Goal: Information Seeking & Learning: Find specific fact

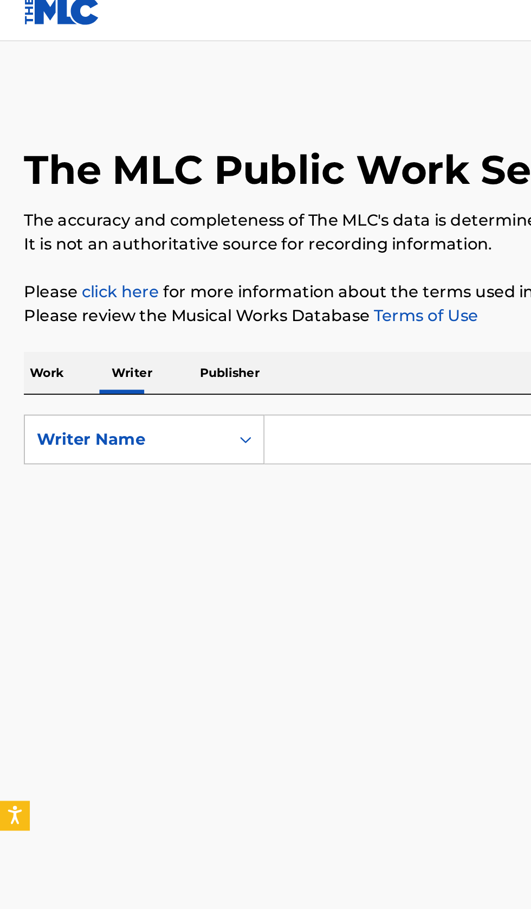
click at [214, 240] on input "Search Form" at bounding box center [331, 249] width 374 height 26
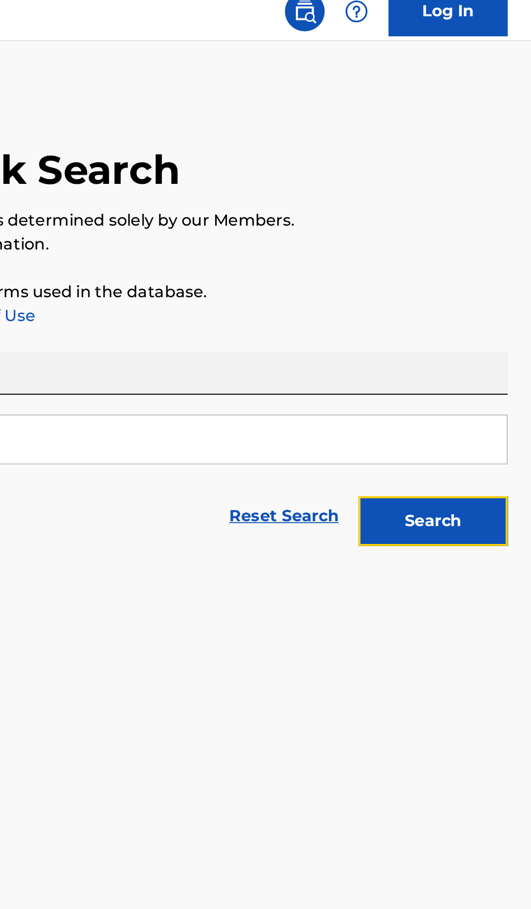
click at [503, 297] on button "Search" at bounding box center [477, 293] width 81 height 27
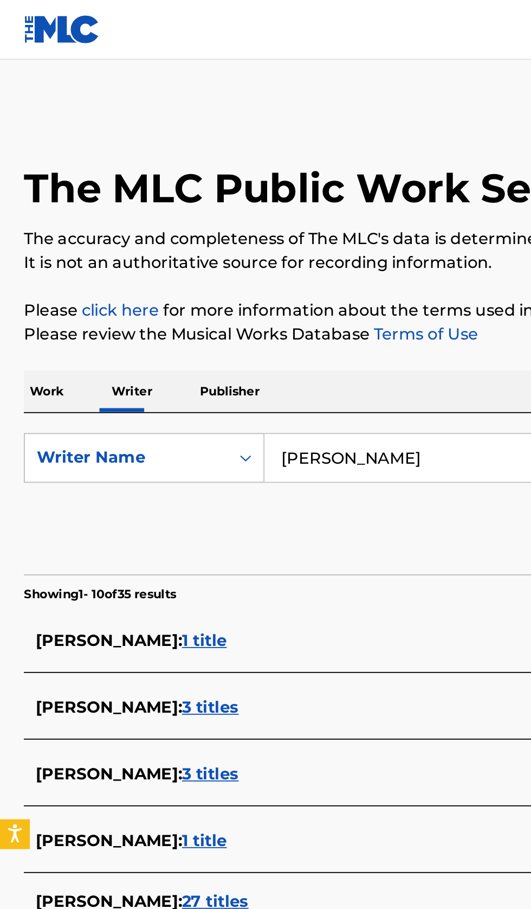
click at [255, 251] on input "Pinchas Bichler" at bounding box center [331, 249] width 374 height 26
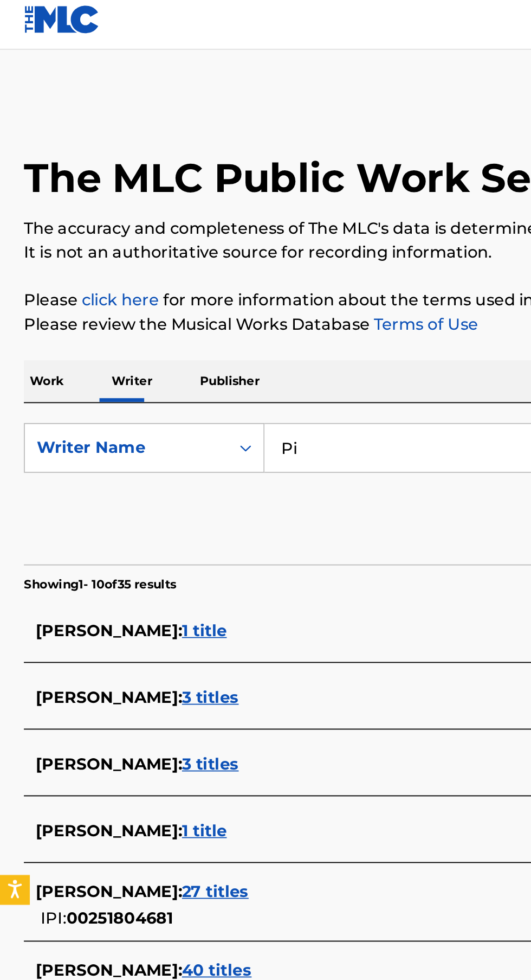
type input "P"
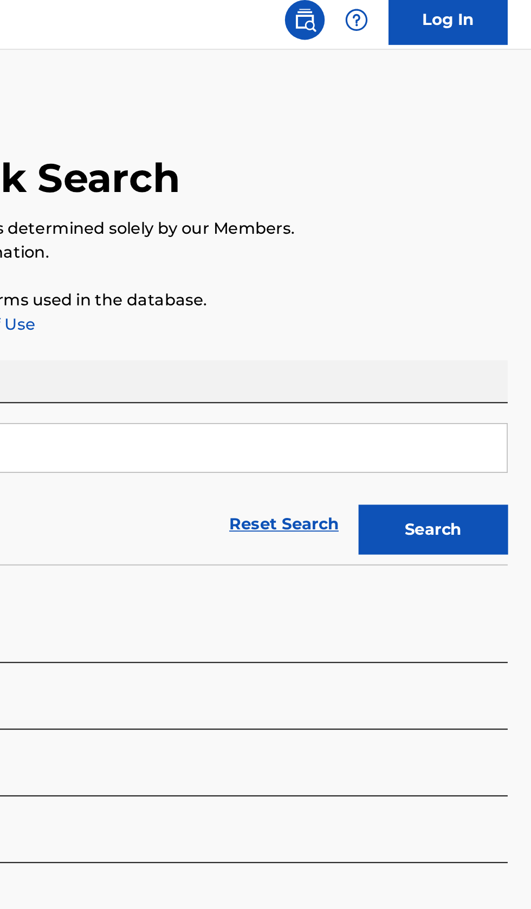
type input "Tammy Rivera"
click at [498, 303] on button "Search" at bounding box center [477, 293] width 81 height 27
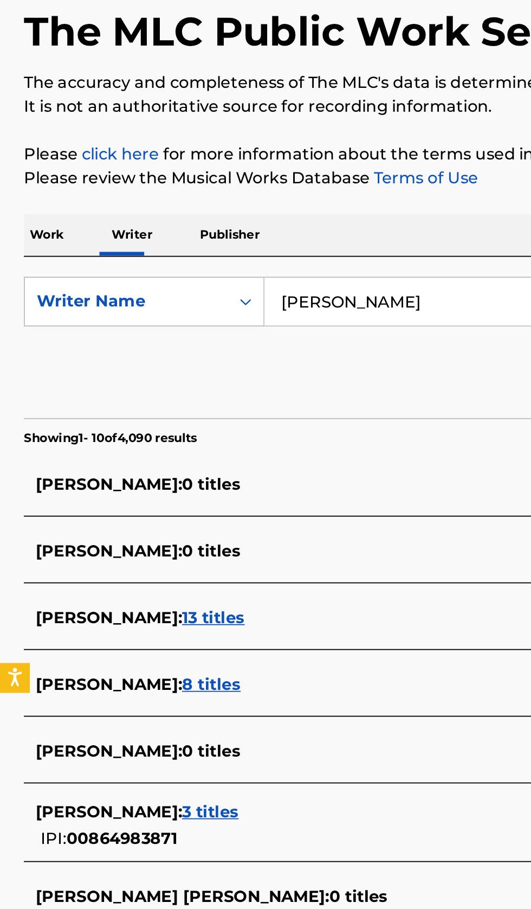
click at [168, 533] on div "TAMMY RIVERA : 3 titles" at bounding box center [252, 527] width 464 height 13
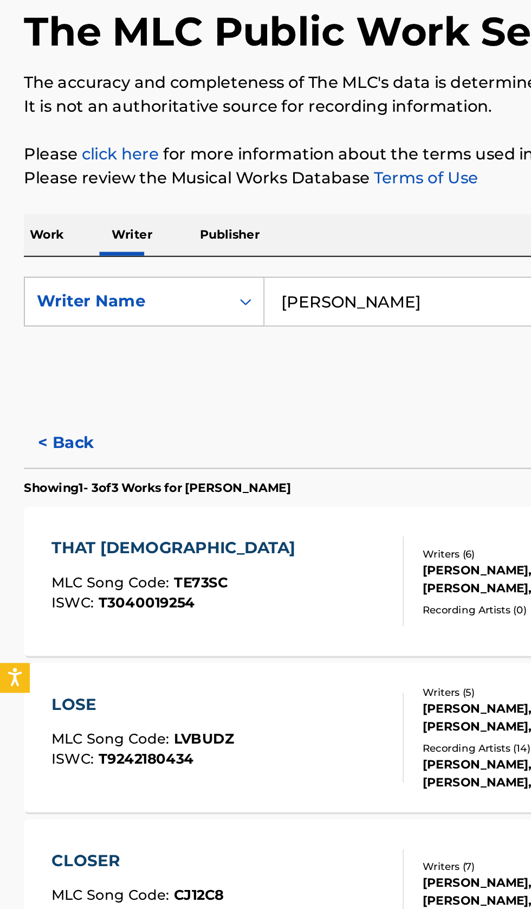
click at [42, 330] on button "< Back" at bounding box center [45, 326] width 65 height 27
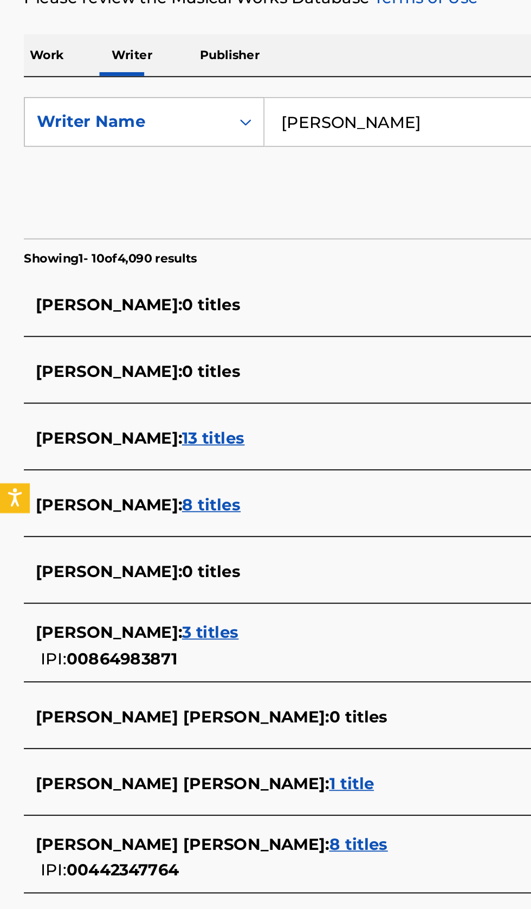
click at [182, 455] on div "TAMMY RIVERA : 8 titles" at bounding box center [252, 458] width 464 height 13
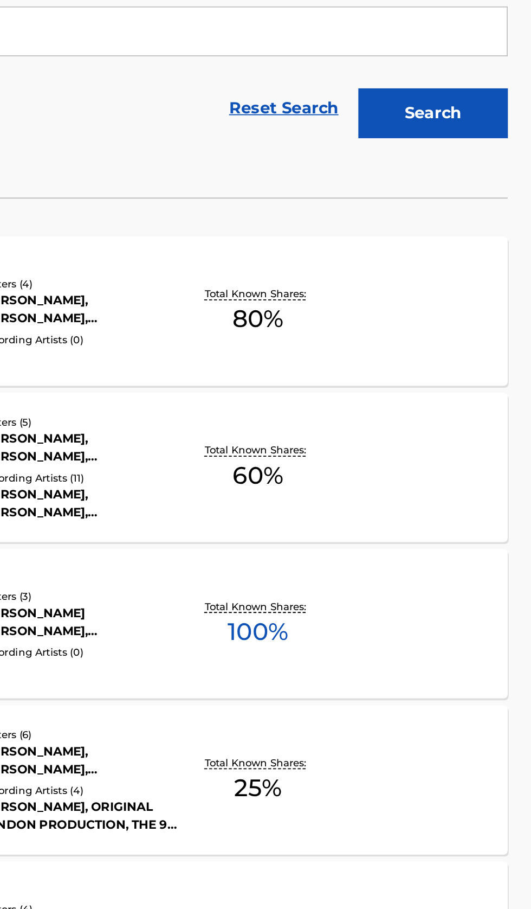
click at [467, 577] on div "RB4 WACKA TAMMY RAP BATTLE MLC Song Code : RB0J80 ISWC : T3112730793 Writers ( …" at bounding box center [265, 571] width 505 height 81
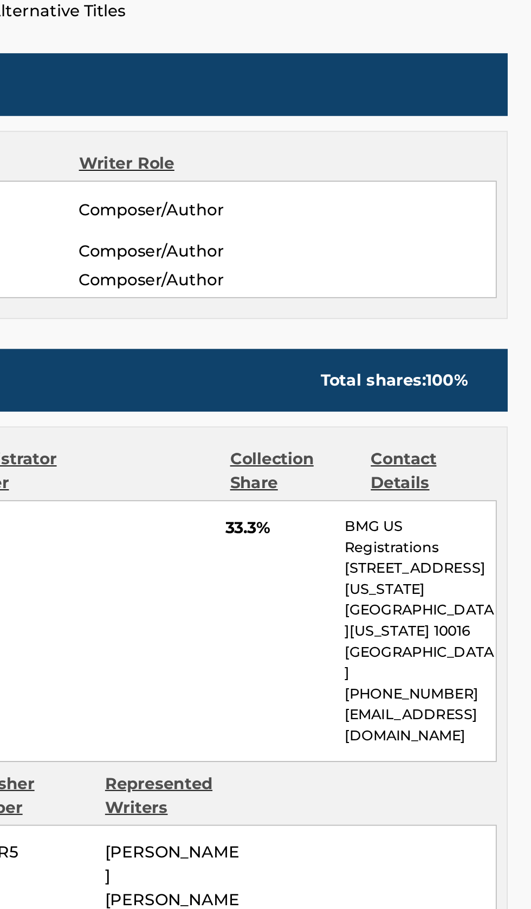
scroll to position [134, 0]
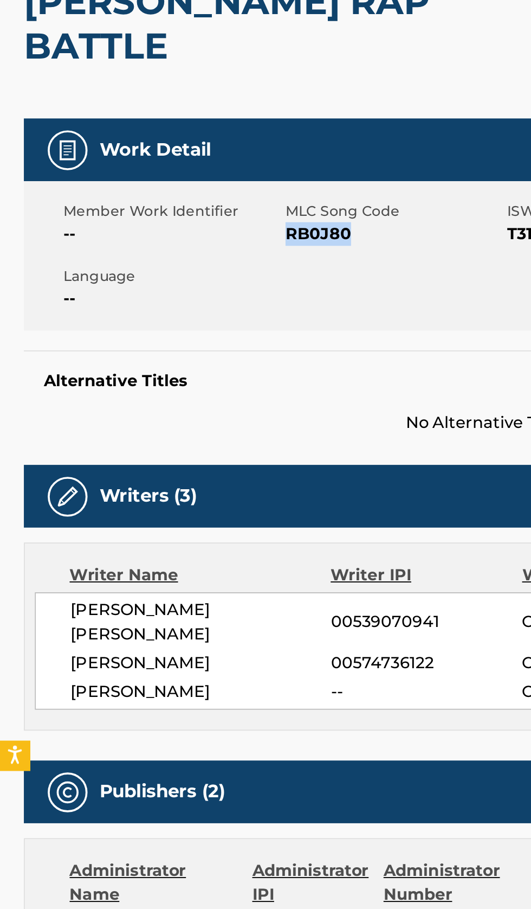
copy span "RB0J80"
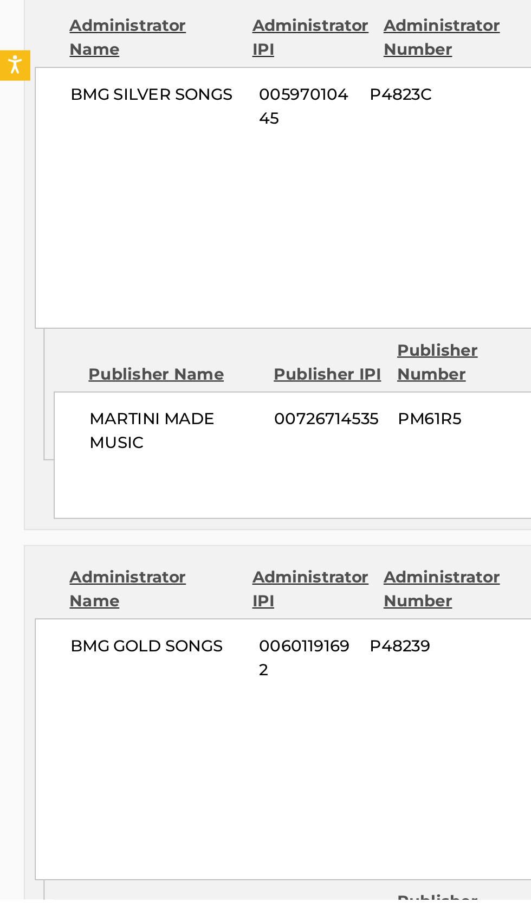
scroll to position [224, 0]
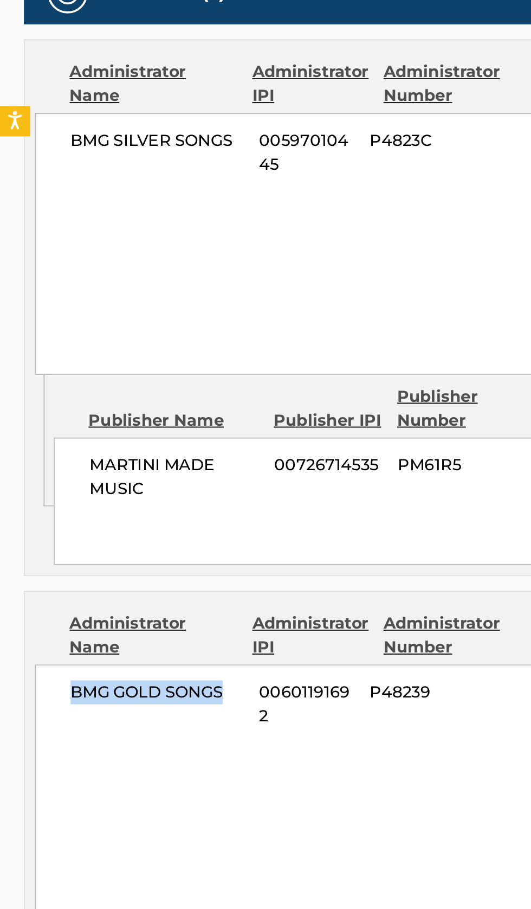
copy span "BMG GOLD SONGS"
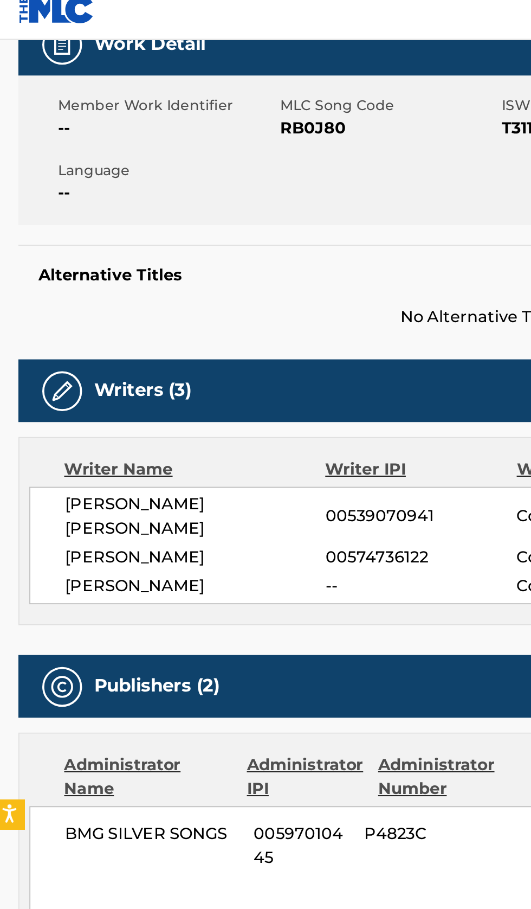
scroll to position [0, 0]
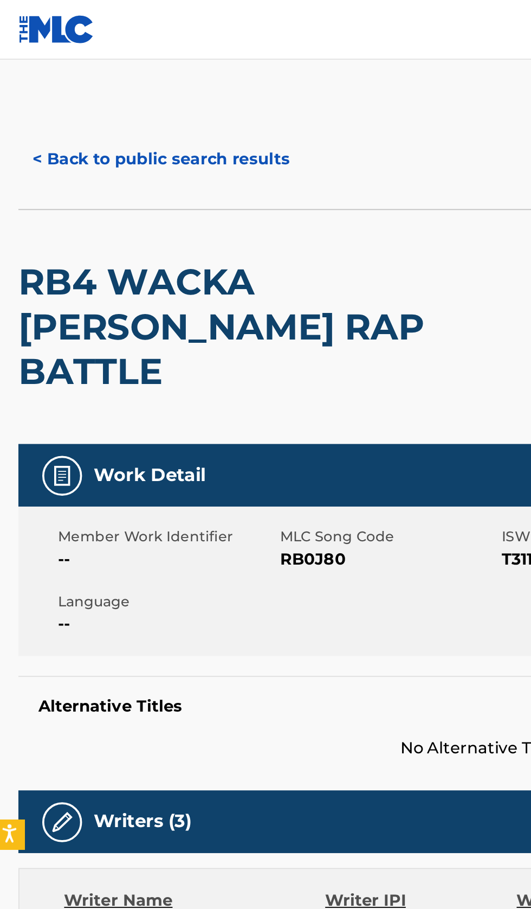
click at [118, 85] on button "< Back to public search results" at bounding box center [91, 86] width 156 height 27
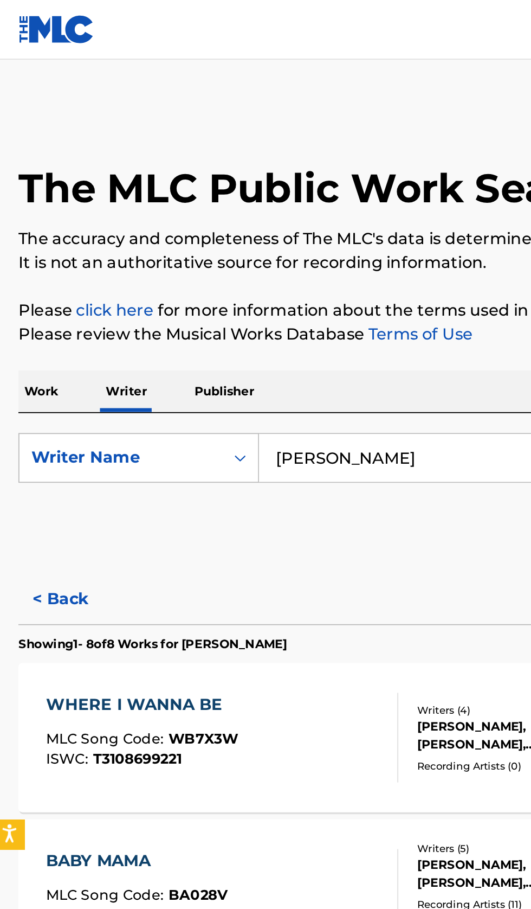
click at [230, 252] on input "Tammy Rivera" at bounding box center [331, 249] width 374 height 26
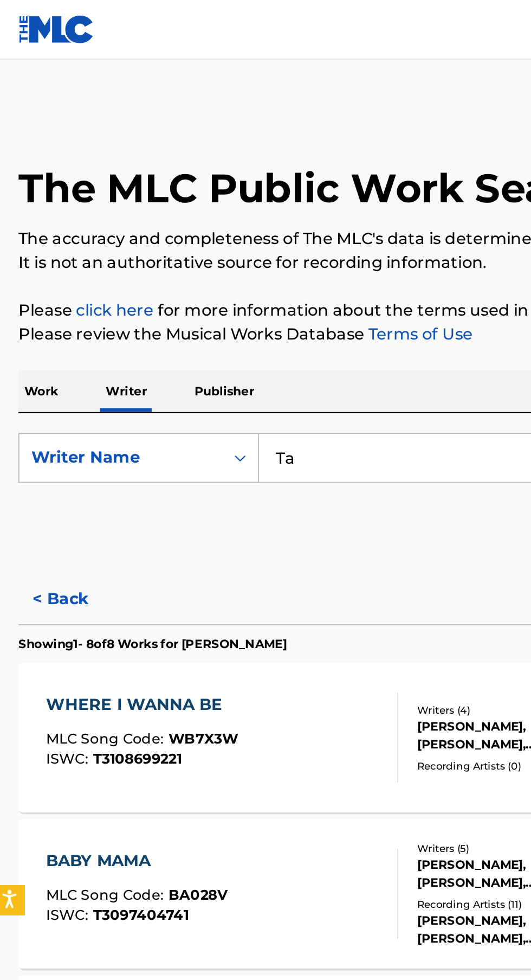
type input "T"
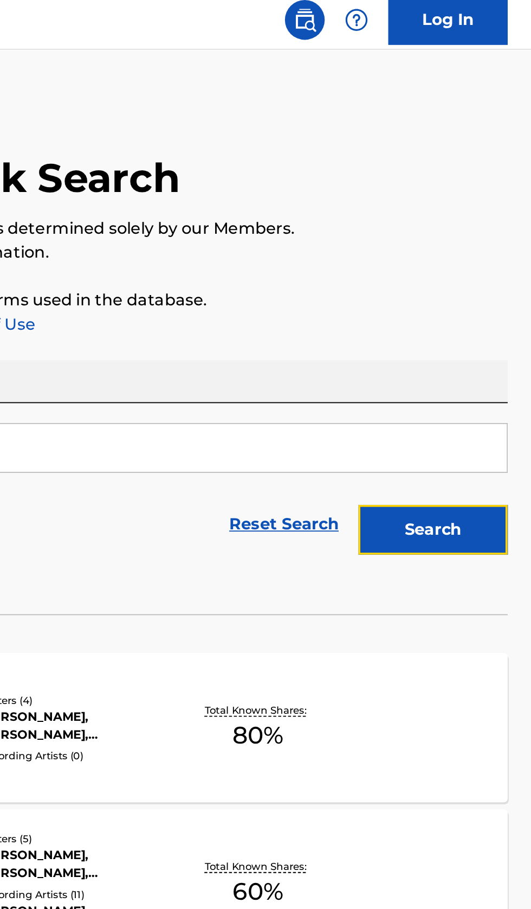
click at [498, 306] on button "Search" at bounding box center [477, 293] width 81 height 27
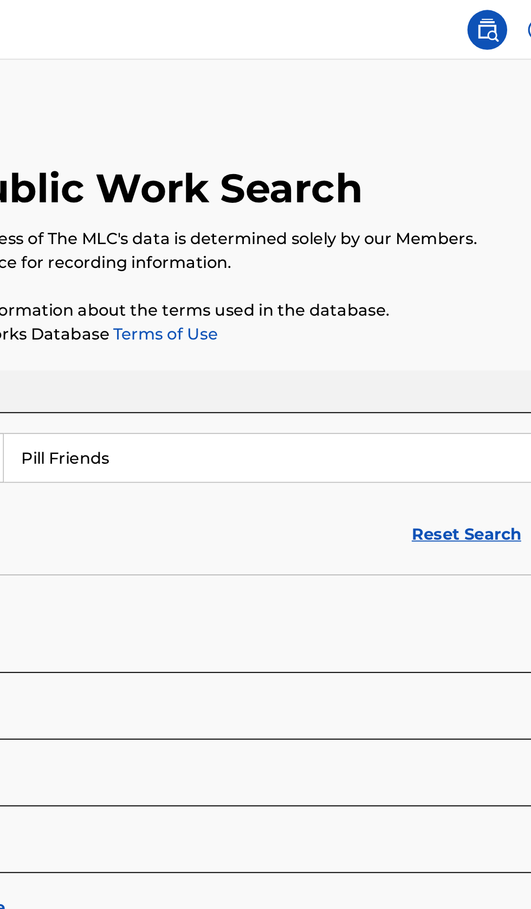
click at [371, 249] on input "Pill Friends" at bounding box center [331, 249] width 374 height 26
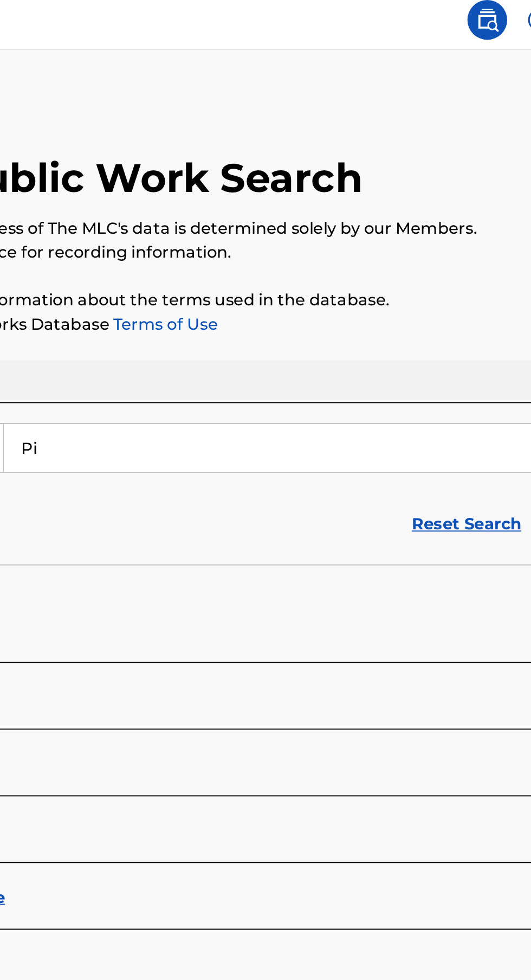
type input "P"
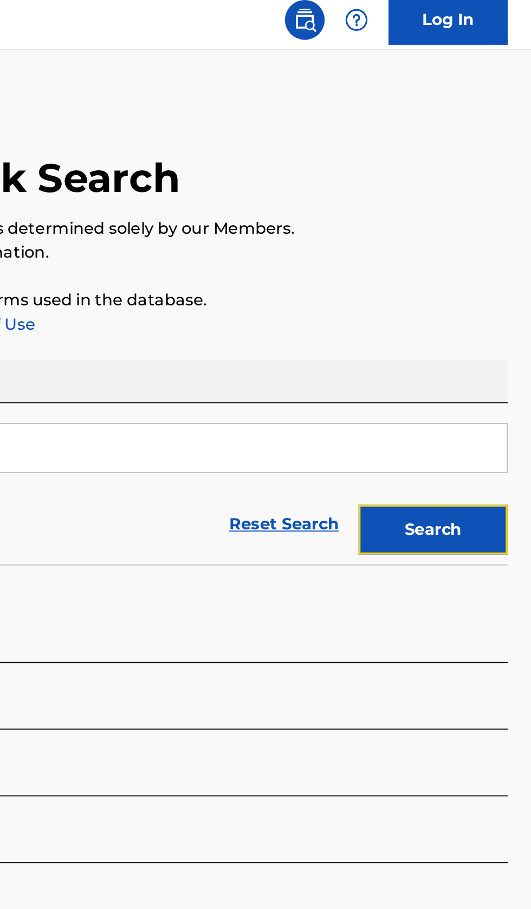
click at [487, 297] on button "Search" at bounding box center [477, 293] width 81 height 27
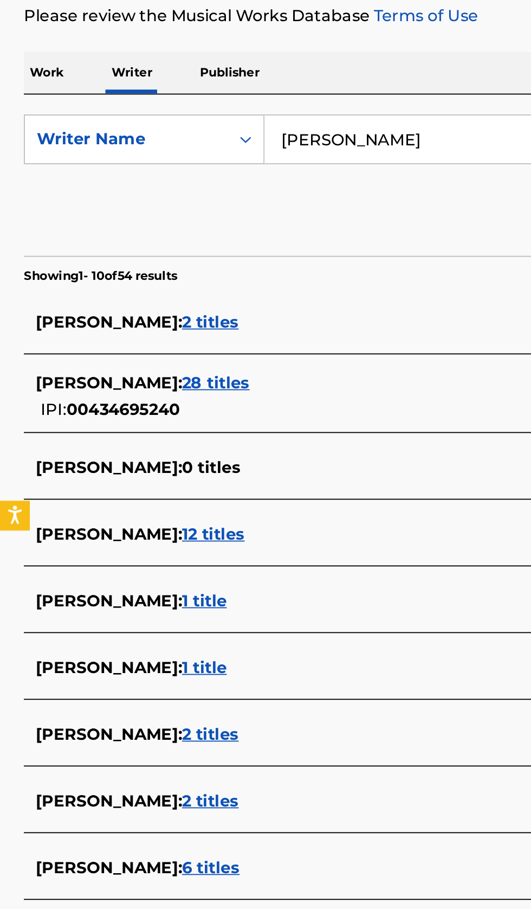
click at [214, 688] on div "NICHLAUS ADAM BEATY : 2 titles IPI: 01141576864" at bounding box center [252, 687] width 464 height 28
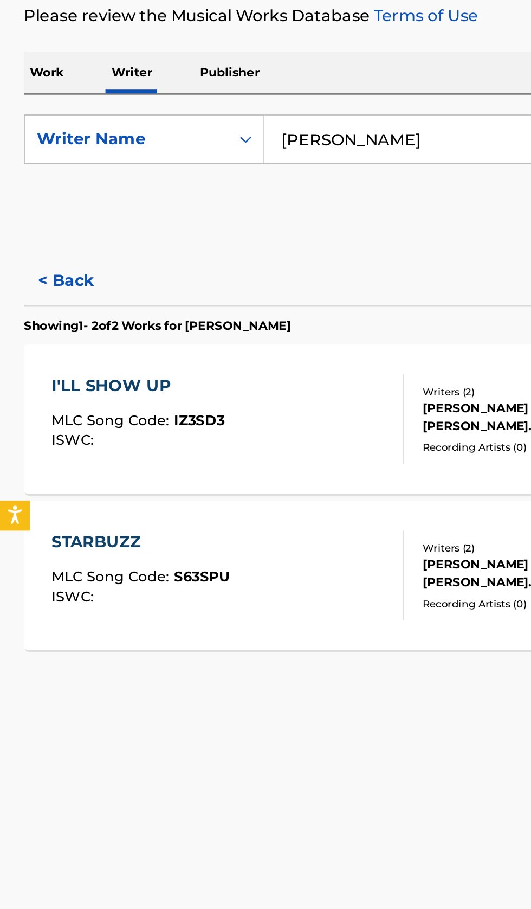
click at [48, 337] on button "< Back" at bounding box center [45, 326] width 65 height 27
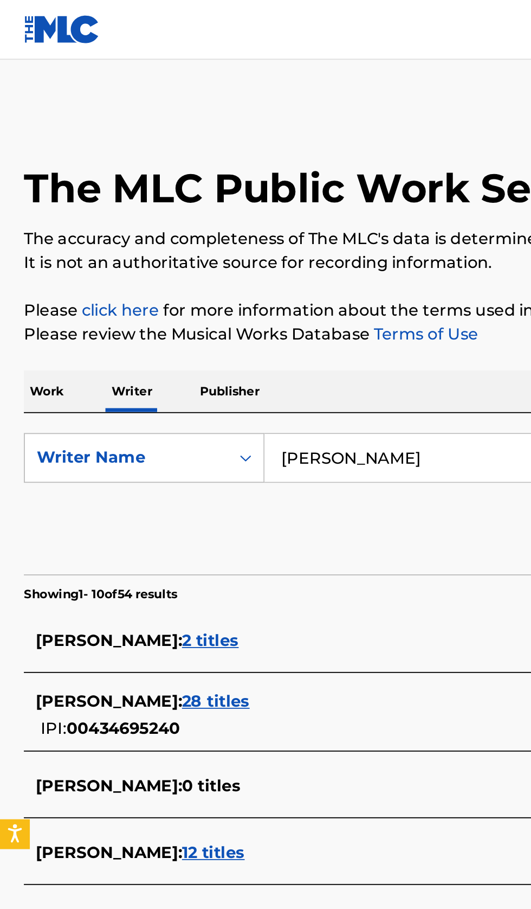
click at [244, 250] on input "Nichlaus Beaty" at bounding box center [331, 249] width 374 height 26
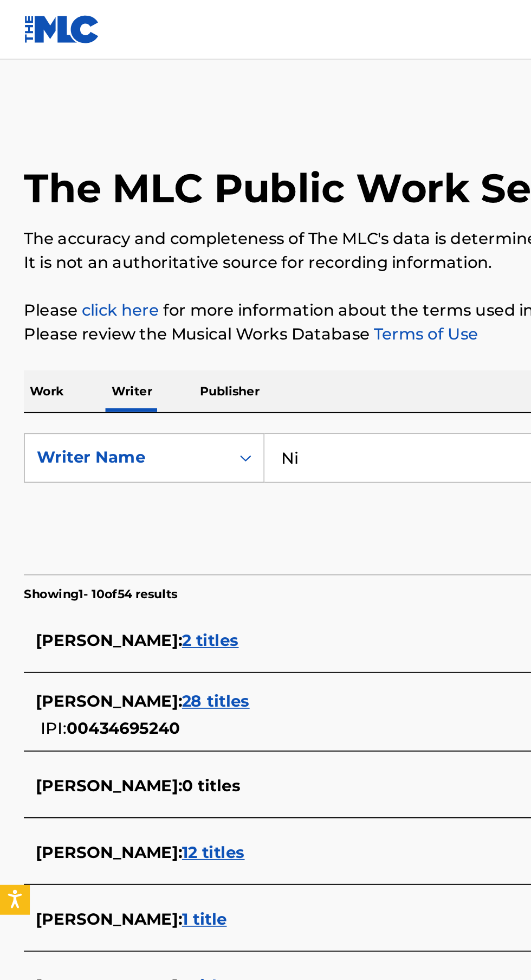
type input "N"
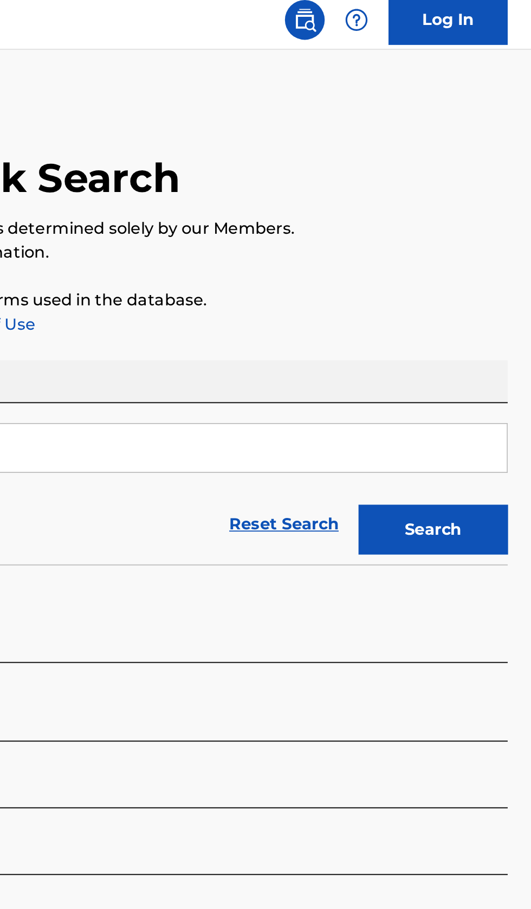
type input "Devon Hendryx"
click at [491, 293] on button "Search" at bounding box center [477, 293] width 81 height 27
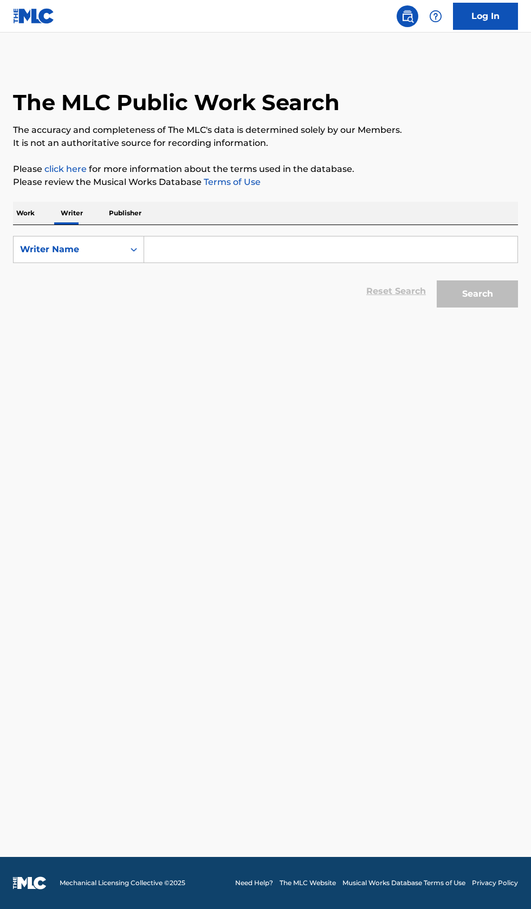
click at [211, 250] on input "Search Form" at bounding box center [331, 249] width 374 height 26
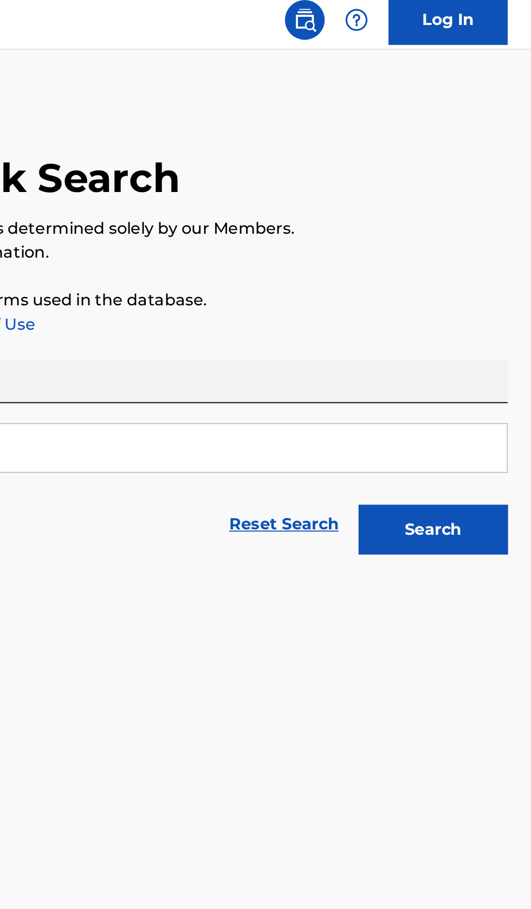
type input "Matthew James Joines"
click at [492, 306] on button "Search" at bounding box center [477, 293] width 81 height 27
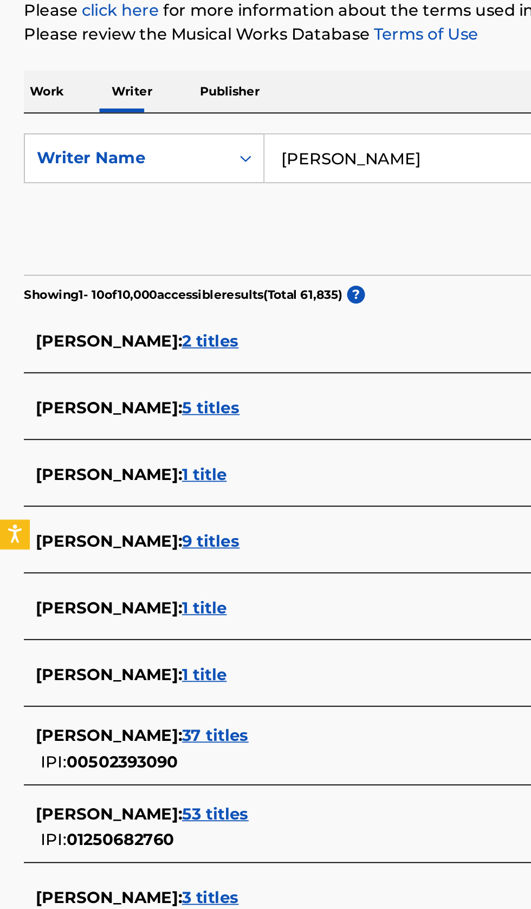
click at [215, 649] on div "MATTHEW JAMES JOINES : 3 titles" at bounding box center [252, 652] width 464 height 13
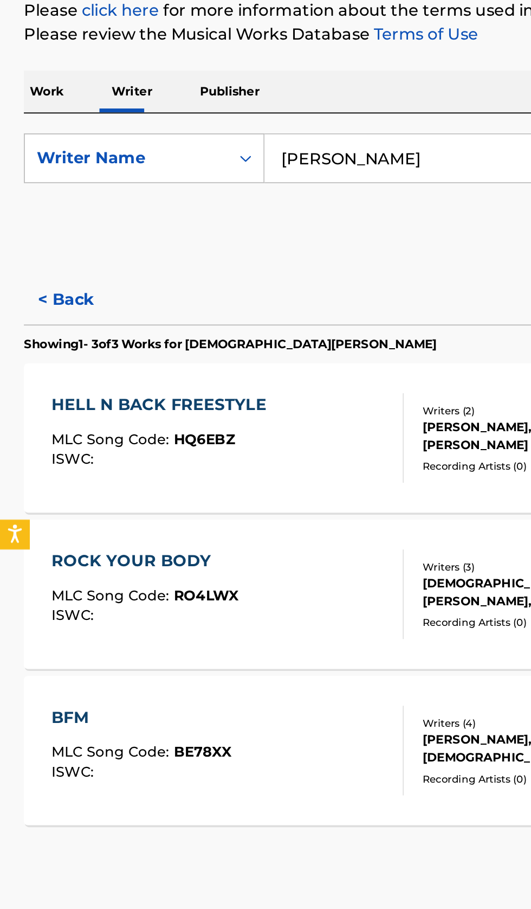
click at [50, 337] on button "< Back" at bounding box center [45, 326] width 65 height 27
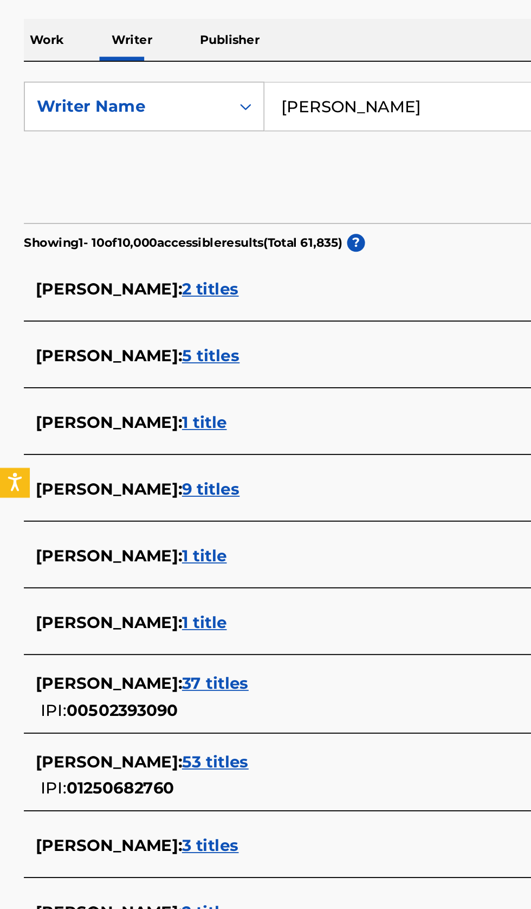
click at [189, 613] on div "MATTHEW JOINES : 53 titles IPI: 01250682760" at bounding box center [252, 614] width 464 height 28
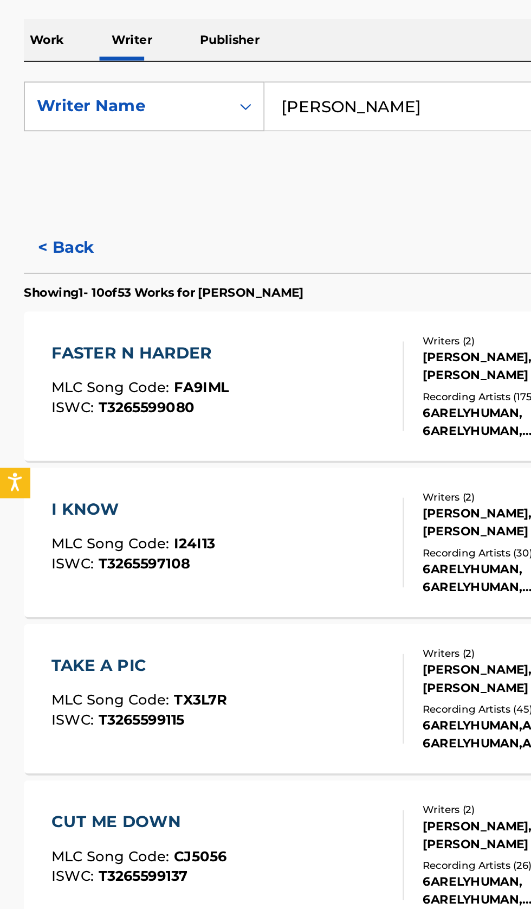
click at [40, 331] on button "< Back" at bounding box center [45, 326] width 65 height 27
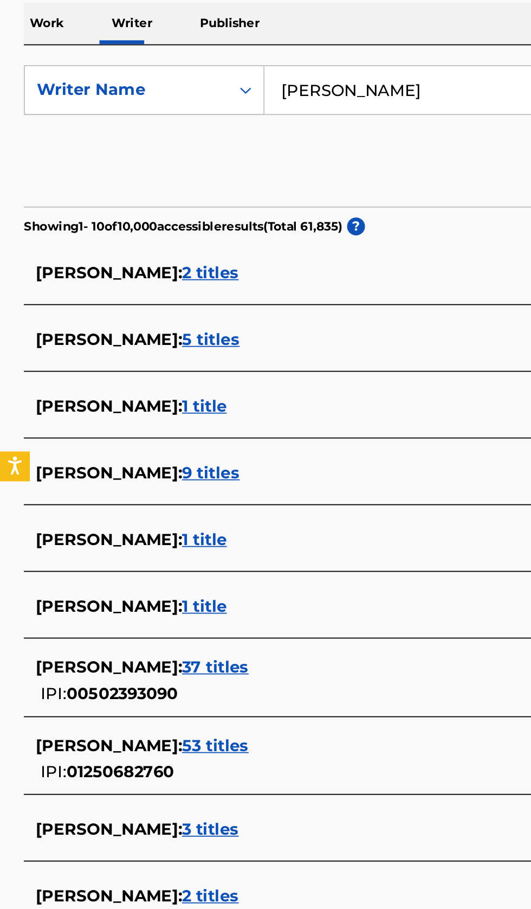
click at [181, 609] on div "MATTHEW JOINES : 53 titles" at bounding box center [252, 606] width 464 height 13
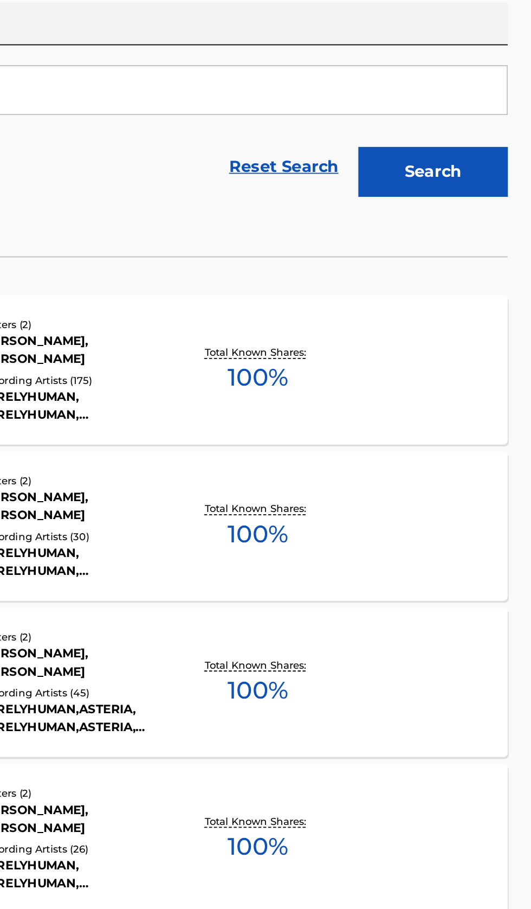
click at [461, 414] on div "FASTER N HARDER MLC Song Code : FA9IML ISWC : T3265599080 Writers ( 2 ) TOBY HA…" at bounding box center [265, 401] width 505 height 81
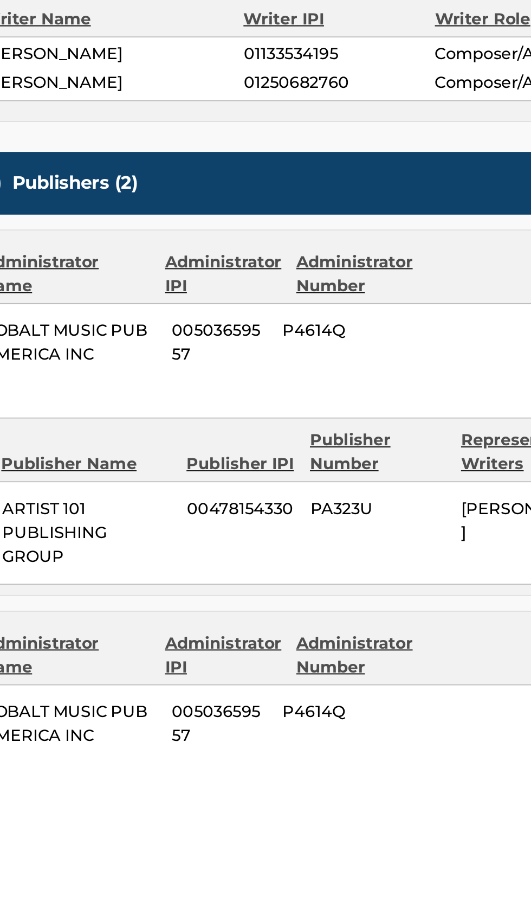
scroll to position [34, 0]
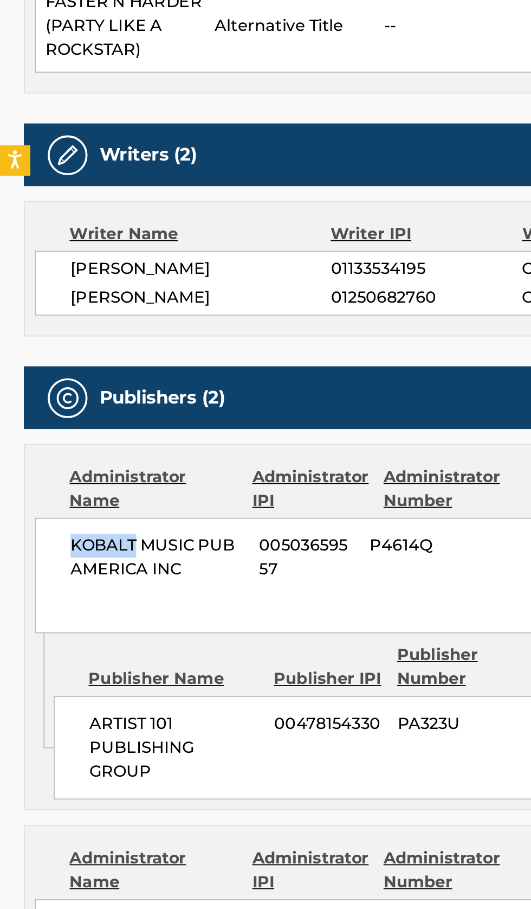
click at [56, 666] on span "KOBALT MUSIC PUB AMERICA INC" at bounding box center [85, 671] width 95 height 26
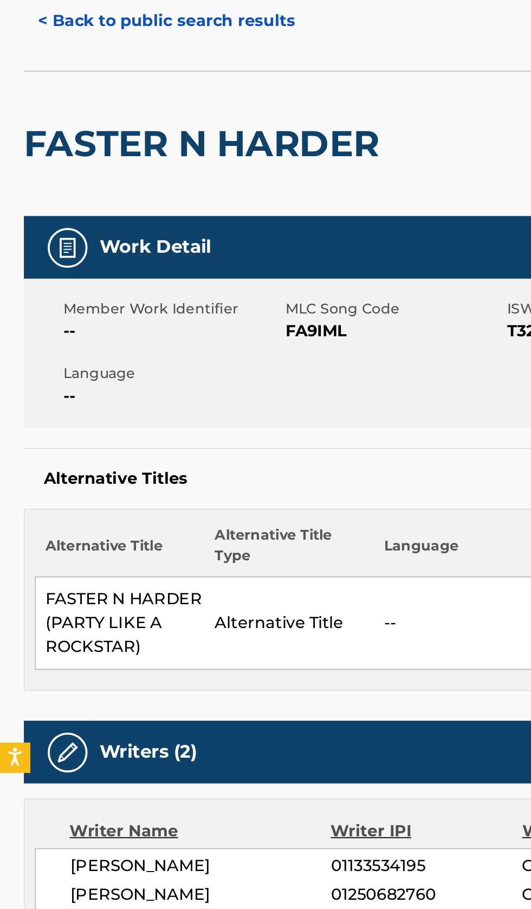
scroll to position [0, 0]
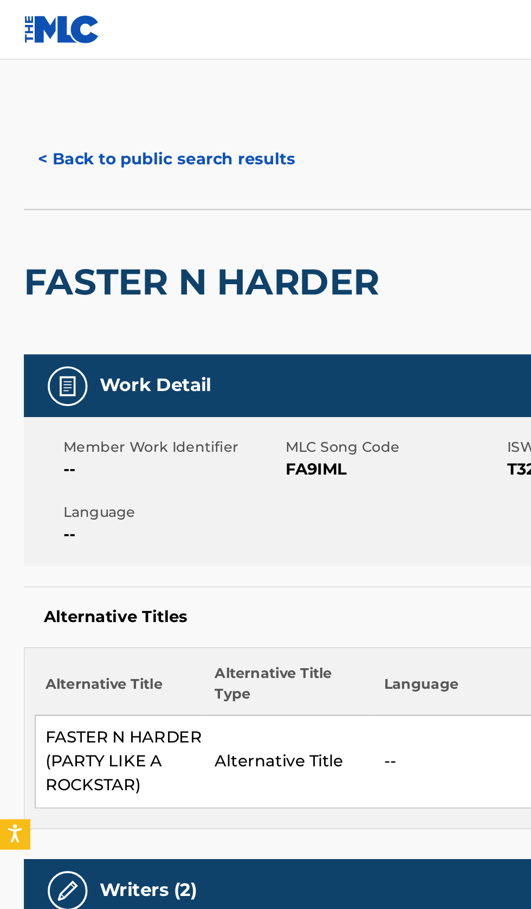
click at [116, 82] on button "< Back to public search results" at bounding box center [91, 86] width 156 height 27
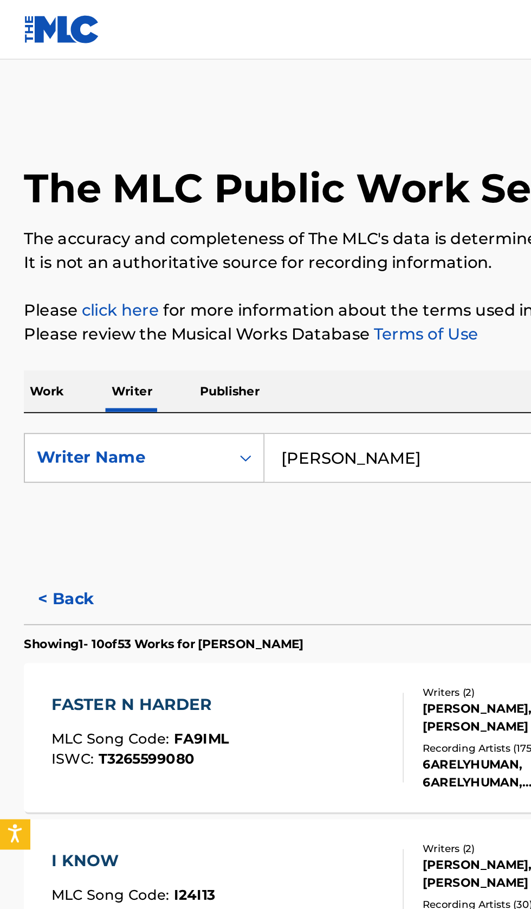
click at [220, 252] on input "Matthew James Joines" at bounding box center [331, 249] width 374 height 26
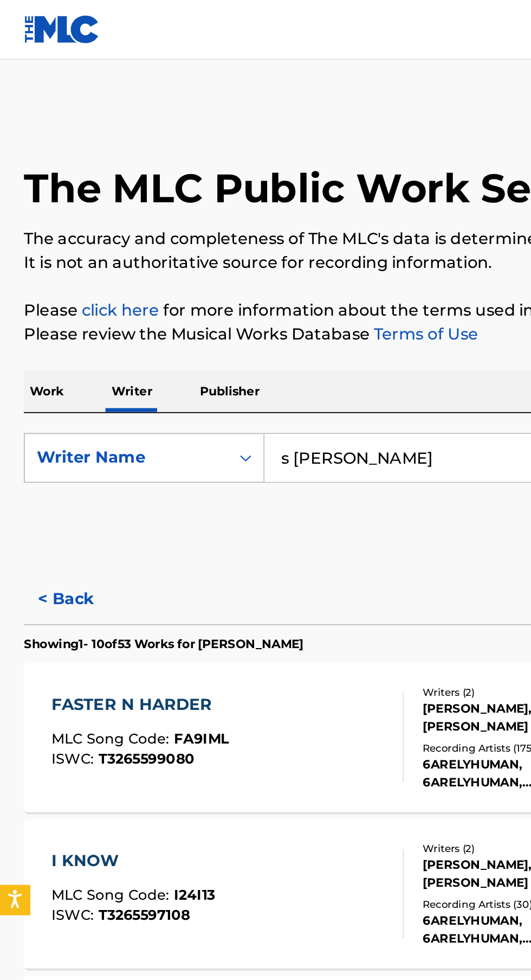
click at [244, 250] on input "s Joines" at bounding box center [331, 249] width 374 height 26
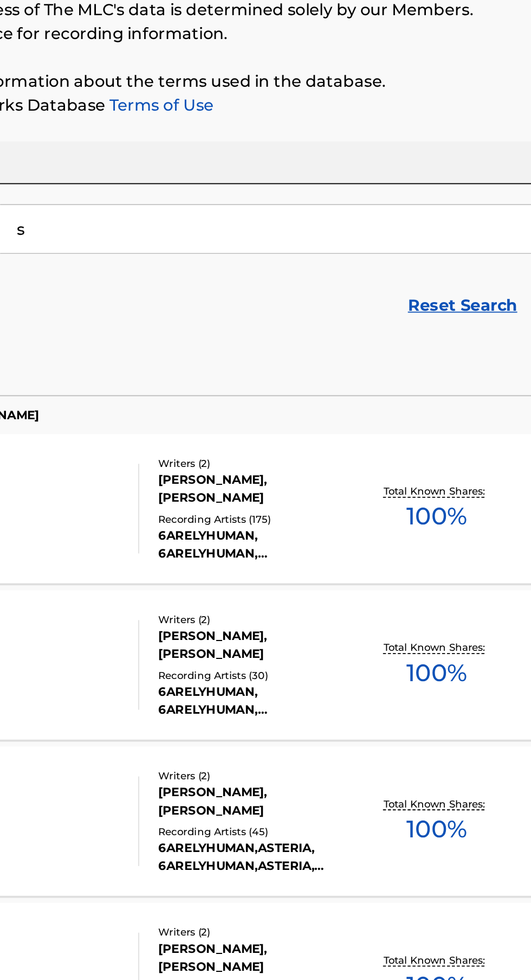
type input "s"
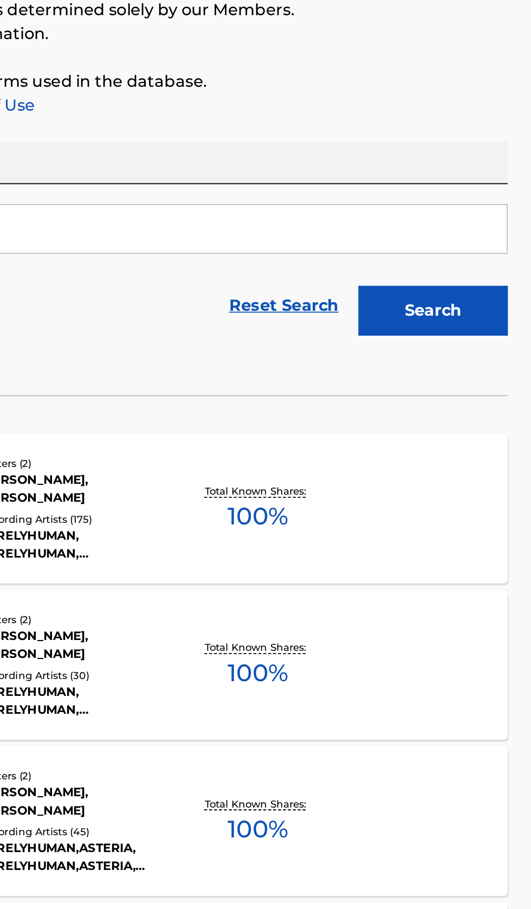
type input "Kiki Rockwell"
click at [497, 298] on button "Search" at bounding box center [477, 293] width 81 height 27
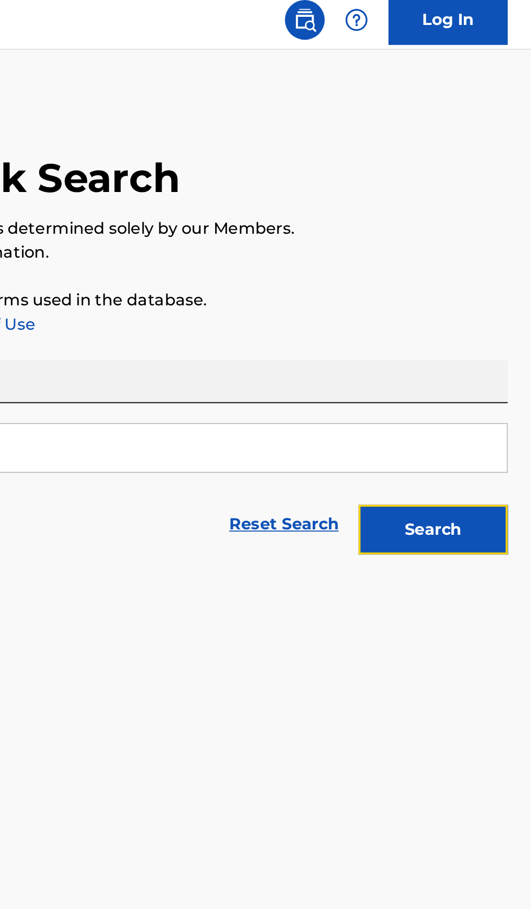
click at [486, 304] on button "Search" at bounding box center [477, 293] width 81 height 27
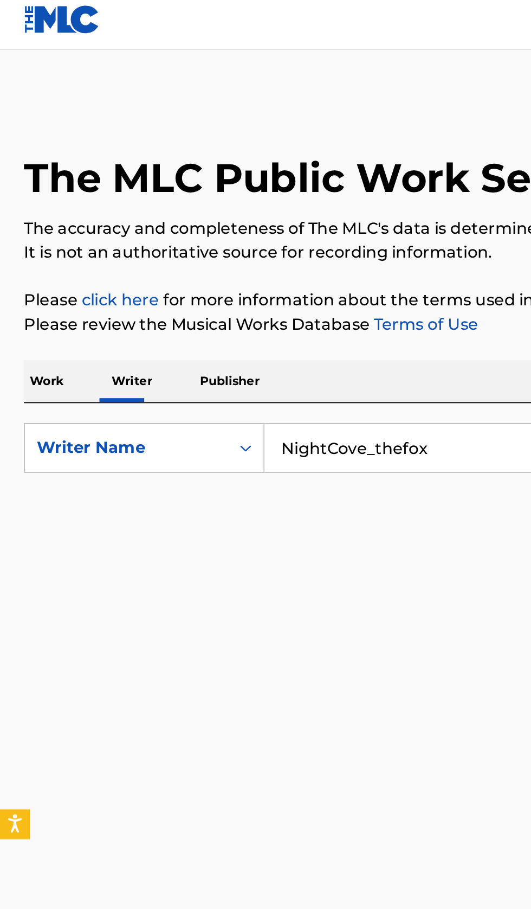
click at [207, 248] on input "NightCove_thefox" at bounding box center [331, 249] width 374 height 26
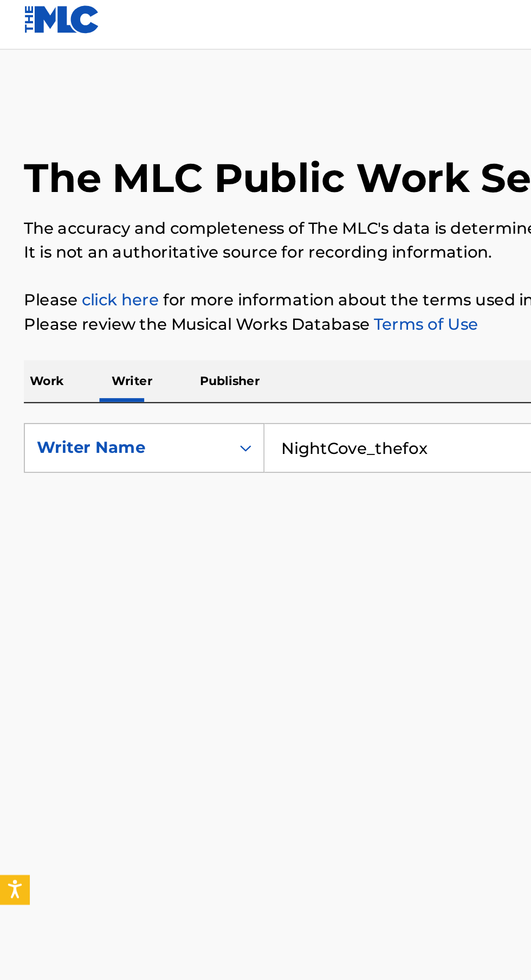
click at [208, 249] on input "NightCove_thefox" at bounding box center [331, 249] width 374 height 26
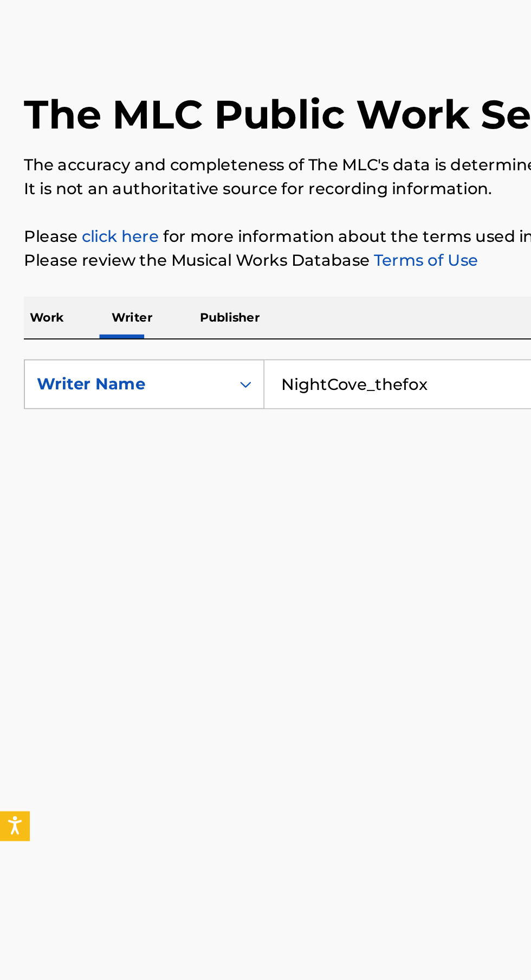
click at [208, 249] on input "NightCove_thefox" at bounding box center [331, 249] width 374 height 26
click at [201, 248] on input "NightCove_thefox" at bounding box center [331, 249] width 374 height 26
click at [211, 248] on input "NightCove_thefox" at bounding box center [331, 249] width 374 height 26
click at [208, 248] on input "NightCove_thefox" at bounding box center [331, 249] width 374 height 26
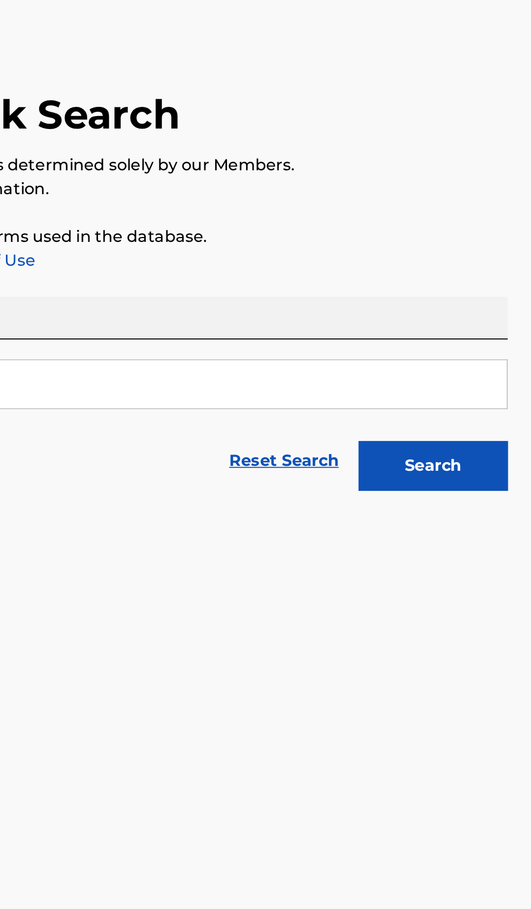
type input "NightCove thefox"
click at [498, 298] on button "Search" at bounding box center [477, 293] width 81 height 27
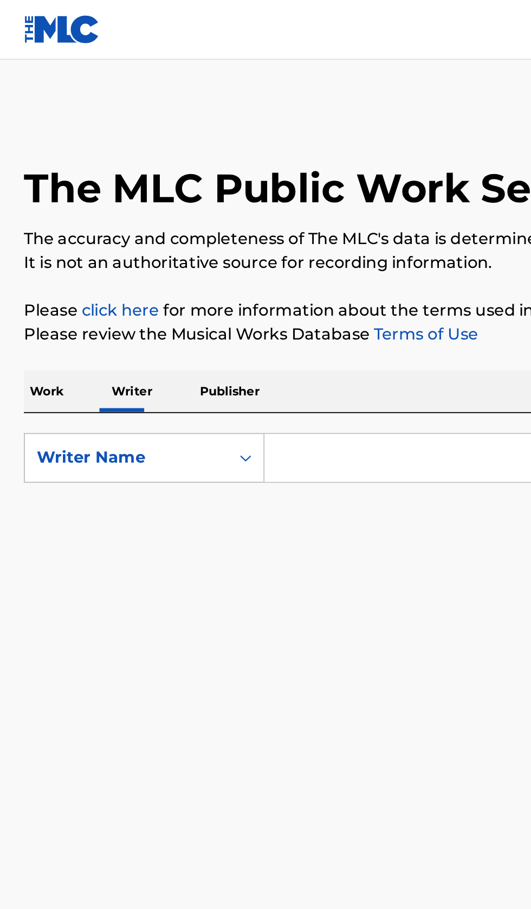
click at [204, 248] on input "Search Form" at bounding box center [331, 249] width 374 height 26
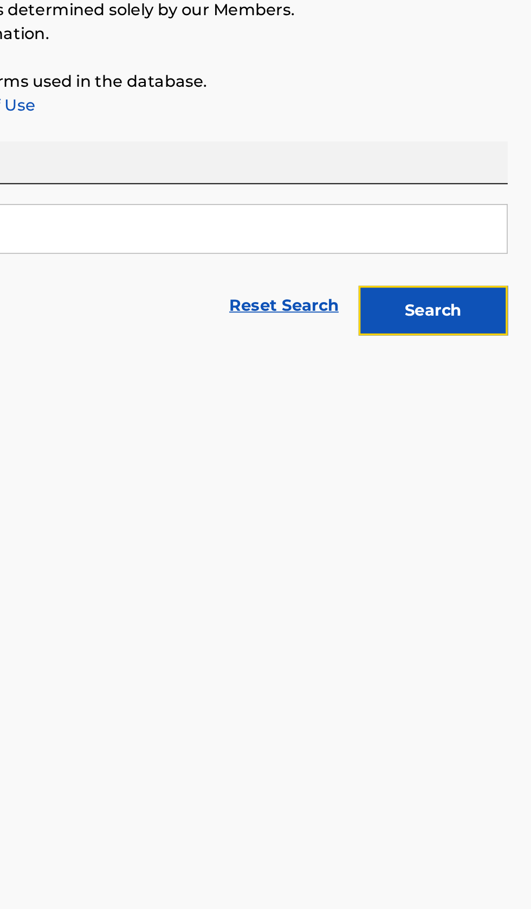
click at [492, 294] on button "Search" at bounding box center [477, 293] width 81 height 27
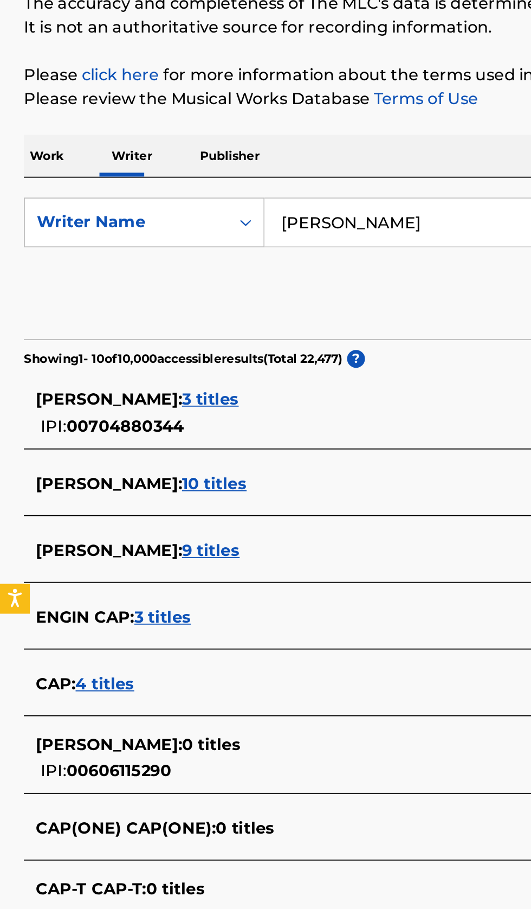
click at [210, 350] on div "ELIJAH R DUPLESSIS : 3 titles" at bounding box center [252, 345] width 464 height 13
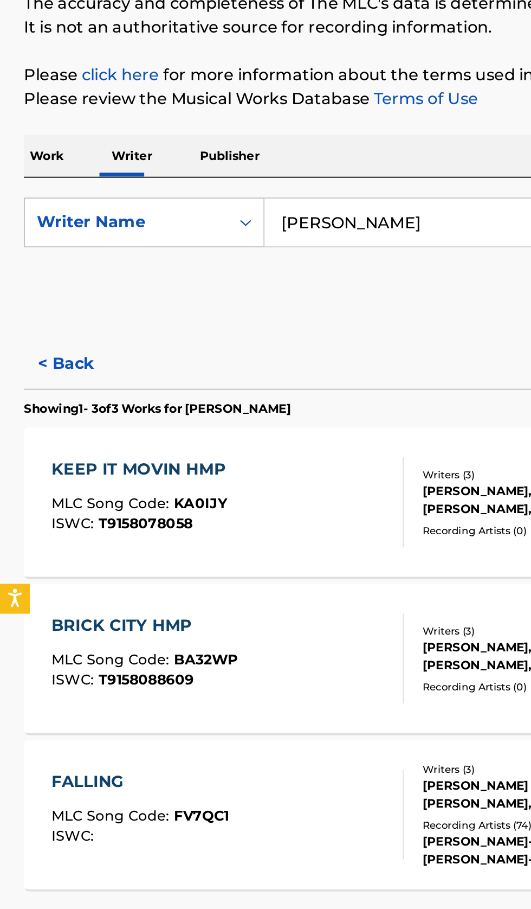
click at [50, 331] on button "< Back" at bounding box center [45, 326] width 65 height 27
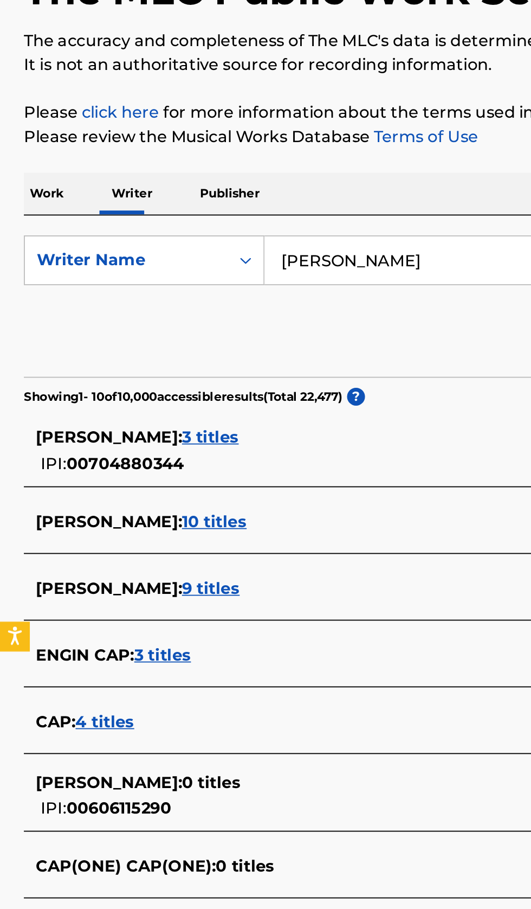
click at [236, 252] on input "Elijah R Cap" at bounding box center [331, 249] width 374 height 26
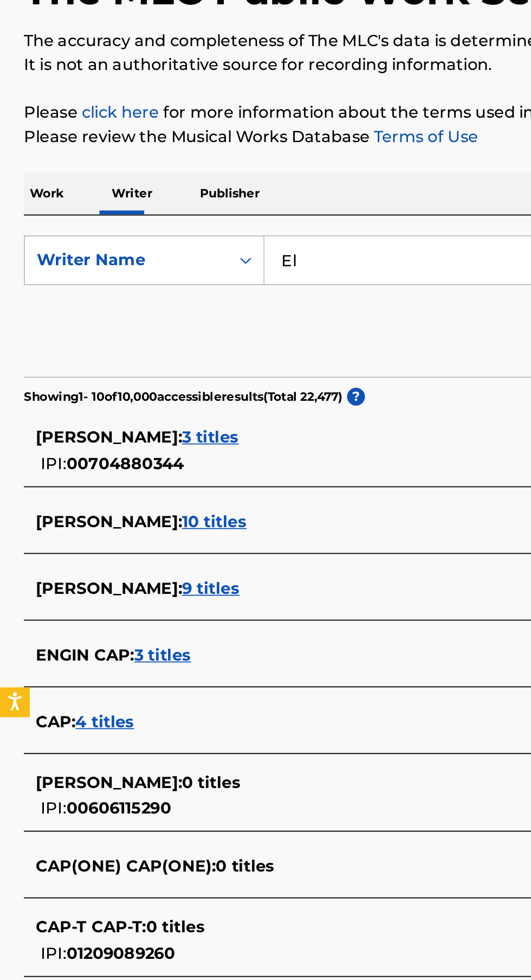
type input "E"
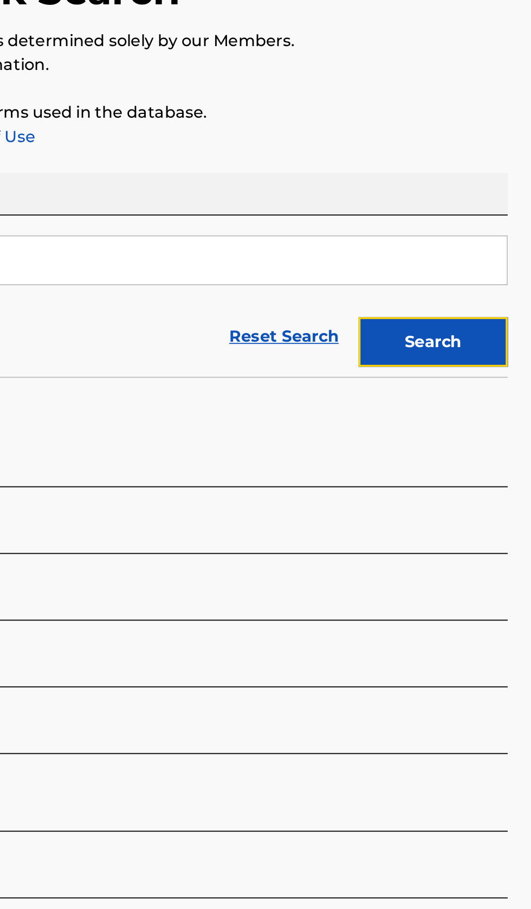
click at [472, 295] on button "Search" at bounding box center [477, 293] width 81 height 27
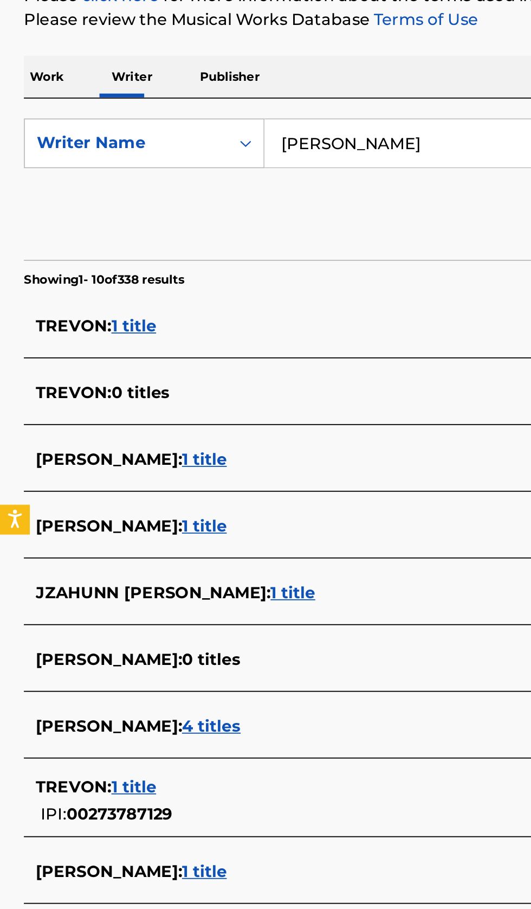
click at [178, 653] on div "TREVON ECHOLS : 1 title" at bounding box center [252, 647] width 464 height 15
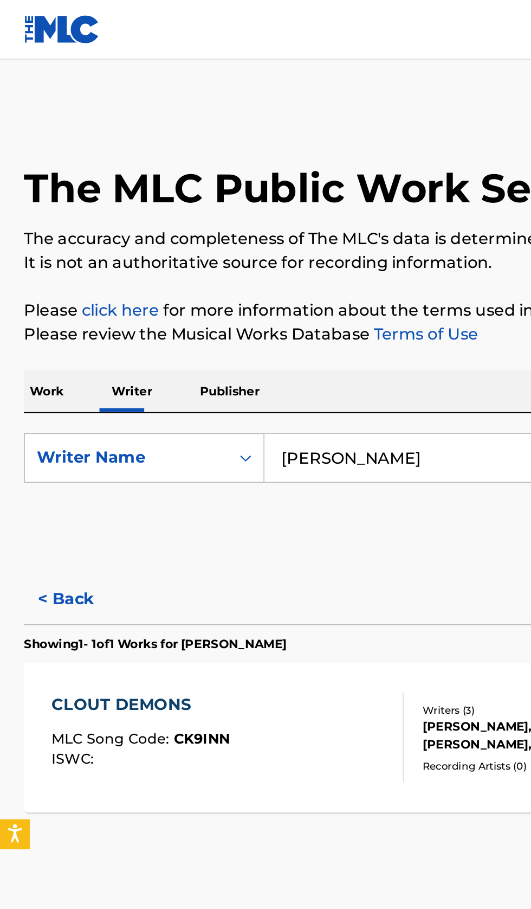
click at [244, 250] on input "Trevon Echols" at bounding box center [331, 249] width 374 height 26
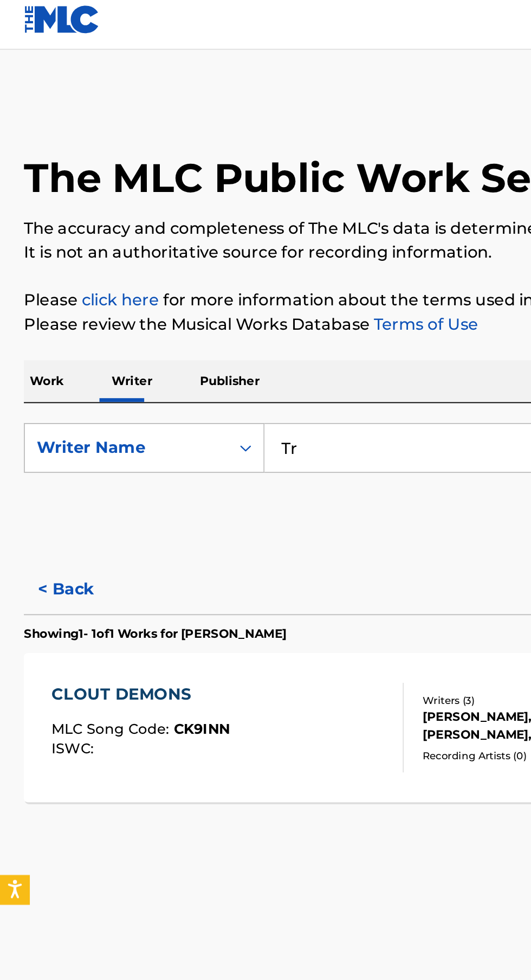
type input "T"
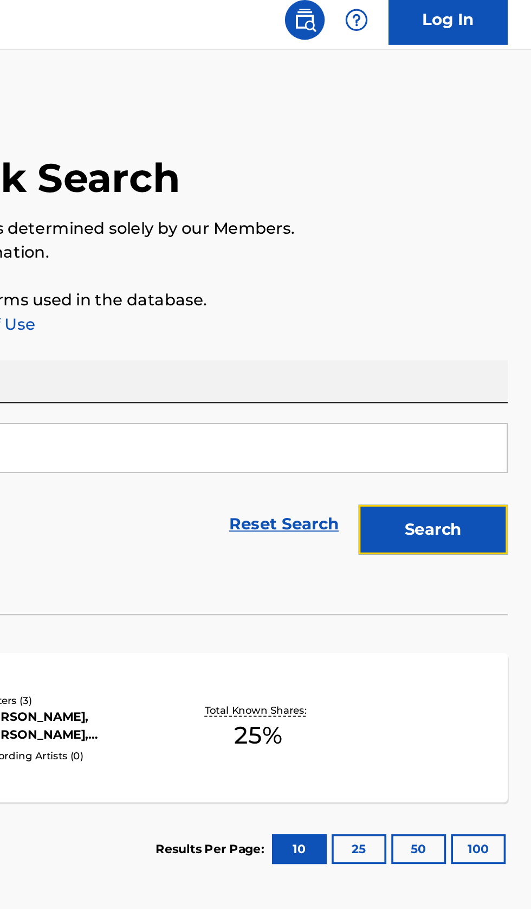
click at [490, 299] on button "Search" at bounding box center [477, 293] width 81 height 27
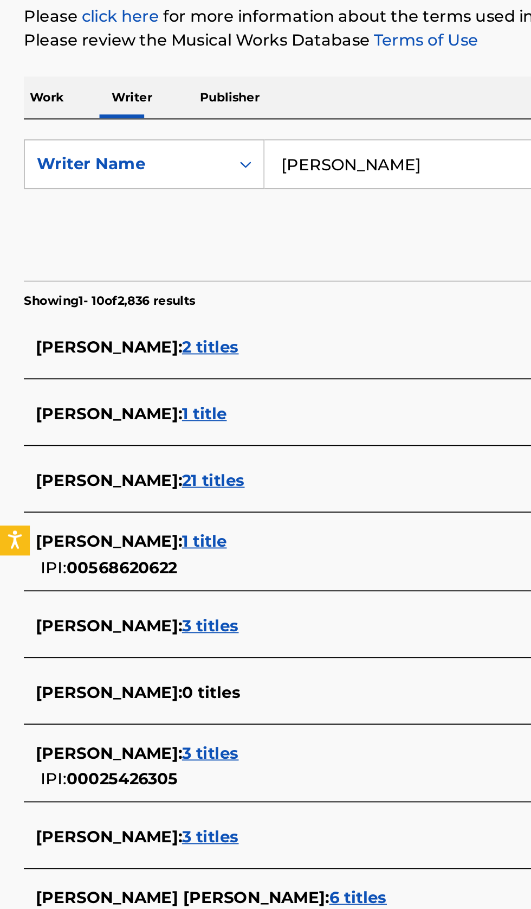
click at [210, 613] on div "EVAN BOGAR RASCH : 3 titles" at bounding box center [252, 615] width 464 height 13
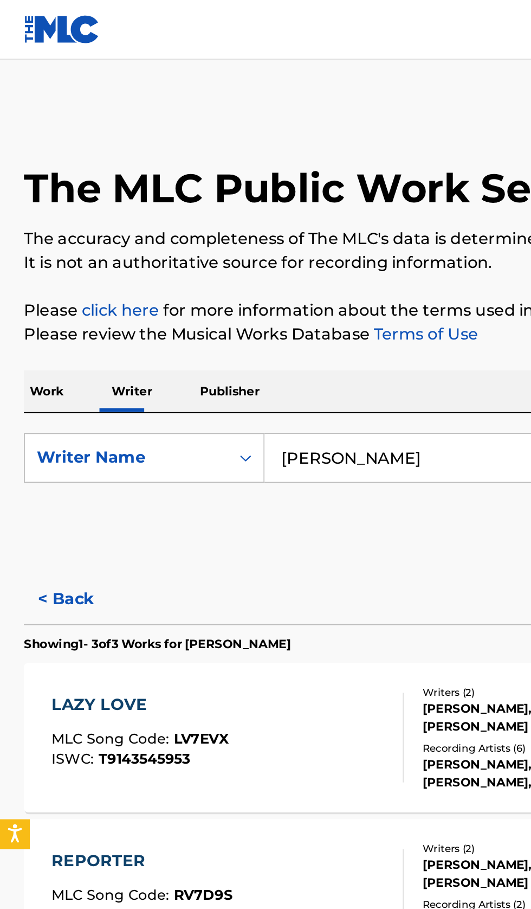
click at [232, 248] on input "Evan Rasch" at bounding box center [331, 249] width 374 height 26
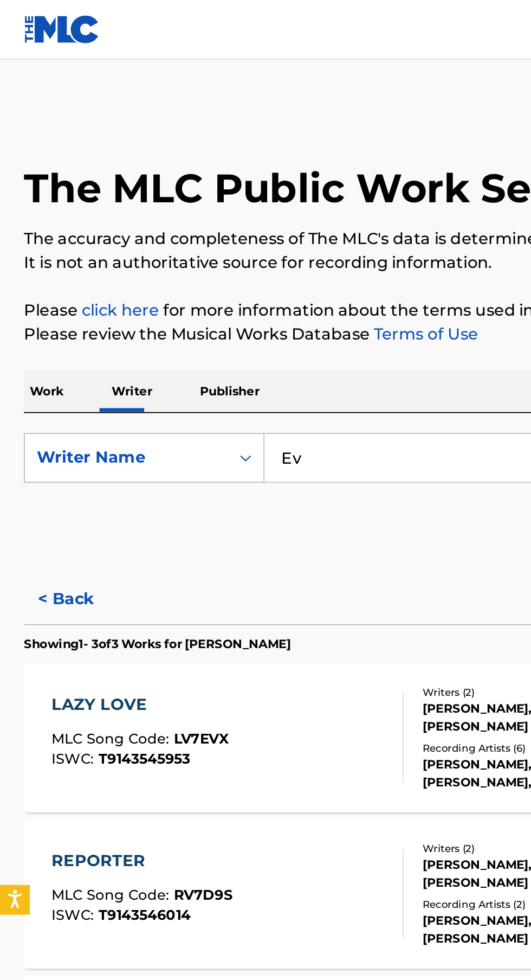
type input "E"
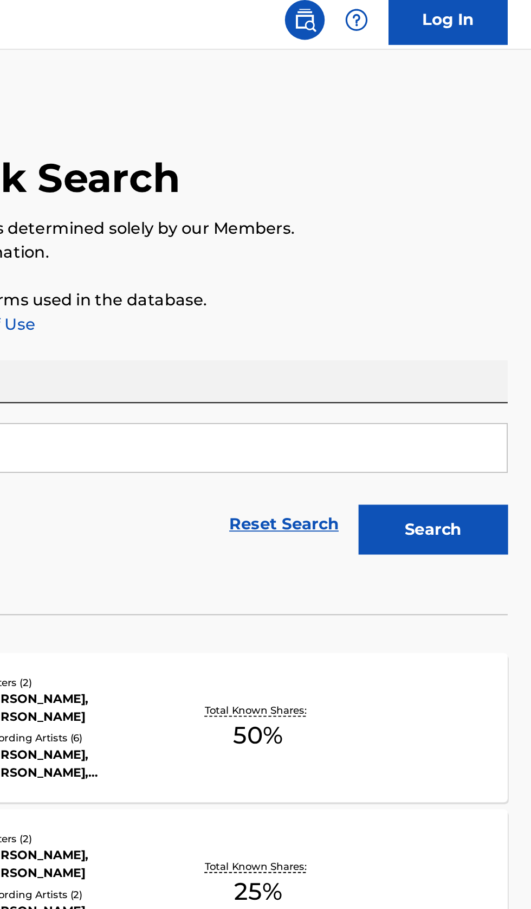
type input "James Davis"
click at [483, 306] on button "Search" at bounding box center [477, 293] width 81 height 27
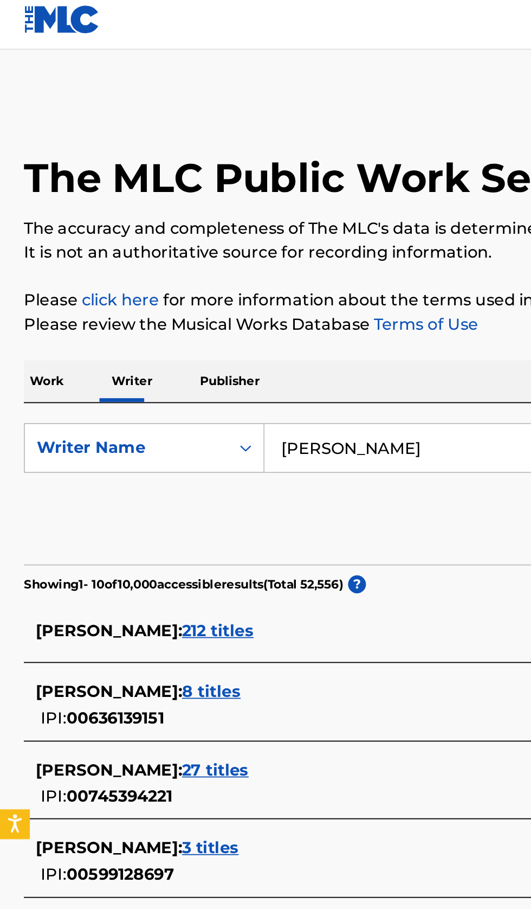
click at [158, 349] on div "JAMES DAVIS : 212 titles" at bounding box center [252, 349] width 464 height 13
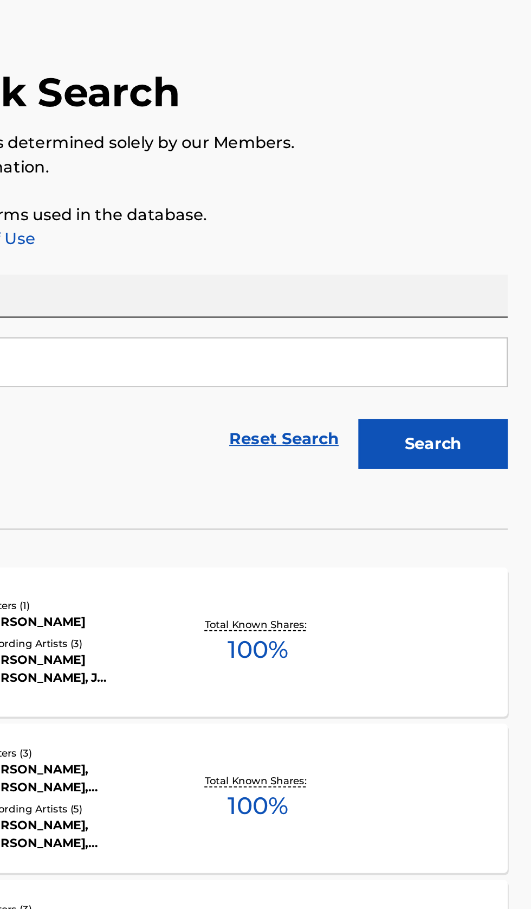
click at [442, 420] on div "THE BELLS IN PITTSBURGH MLC Song Code : TV201J ISWC : Writers ( 1 ) JAMES DAVIS…" at bounding box center [265, 401] width 505 height 81
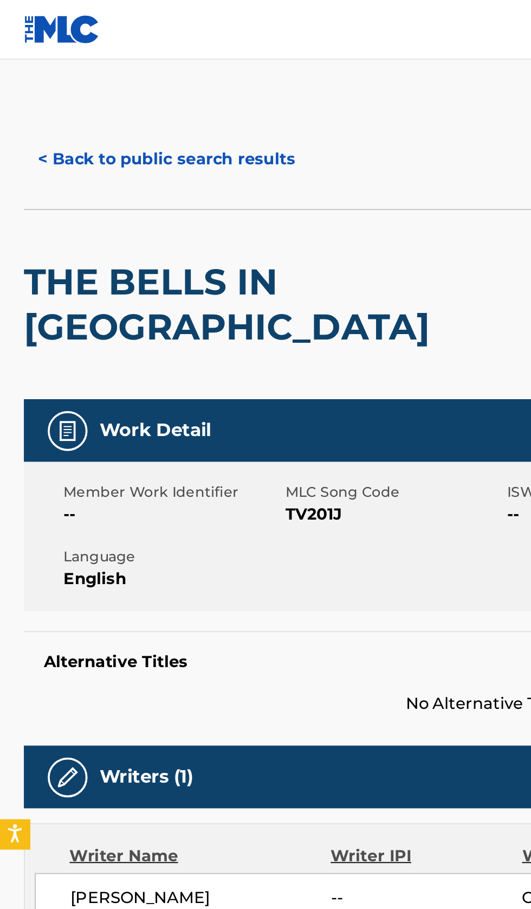
click at [102, 81] on button "< Back to public search results" at bounding box center [91, 86] width 156 height 27
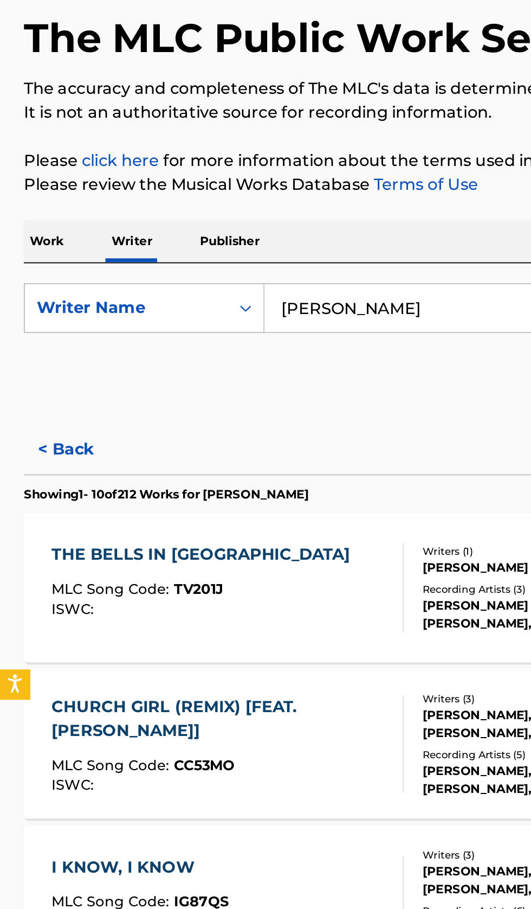
click at [51, 325] on button "< Back" at bounding box center [45, 326] width 65 height 27
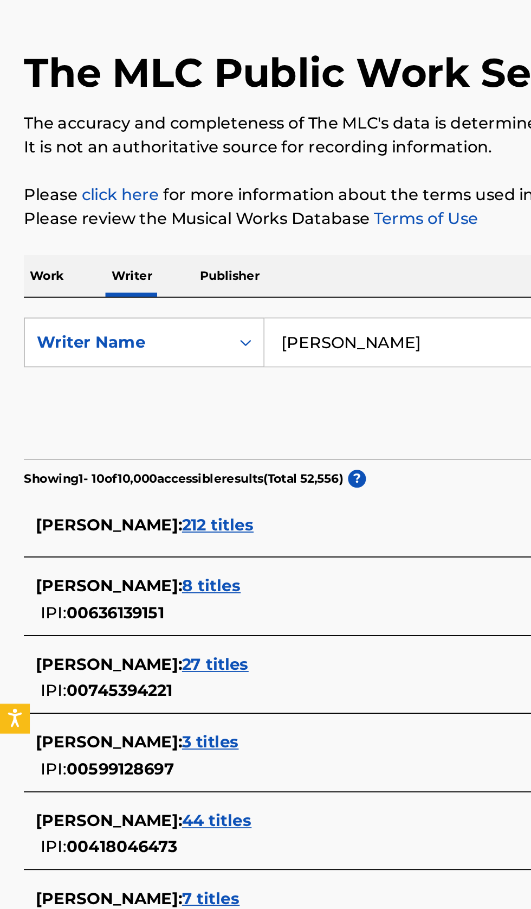
click at [191, 385] on div "JAMES DAVIS : 8 titles" at bounding box center [252, 382] width 464 height 13
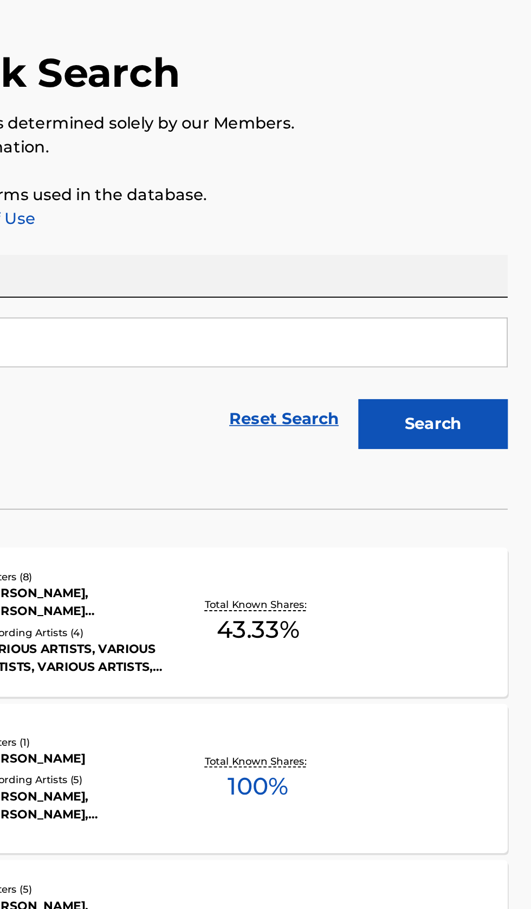
click at [437, 490] on div "COME TOO FAR MLC Song Code : CV923G ISWC : T9115219255 Writers ( 1 ) JAMES DAVI…" at bounding box center [265, 486] width 505 height 81
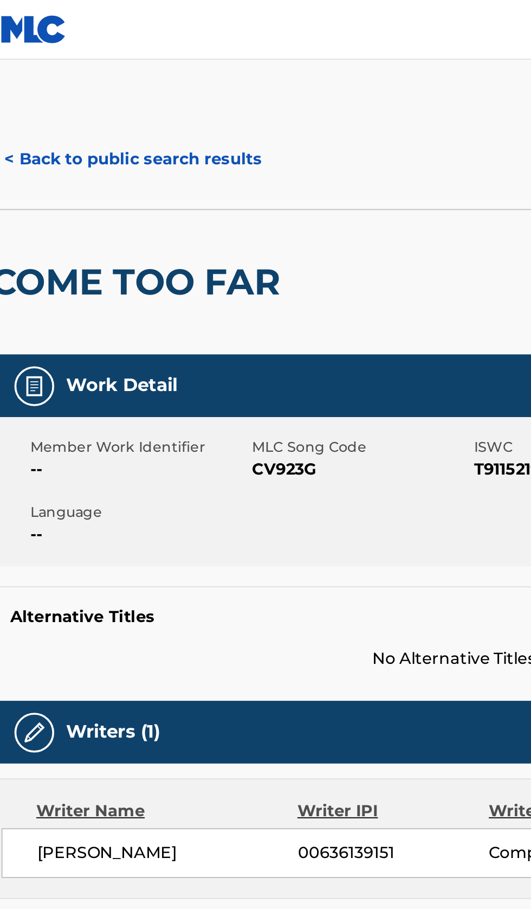
click at [118, 143] on h2 "COME TOO FAR" at bounding box center [94, 153] width 163 height 24
click at [136, 86] on button "< Back to public search results" at bounding box center [91, 86] width 156 height 27
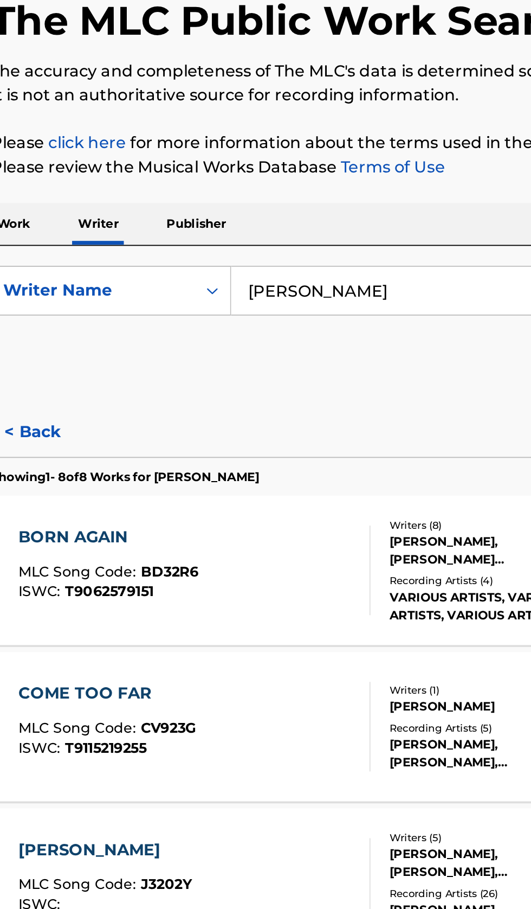
click at [44, 314] on button "< Back" at bounding box center [45, 326] width 65 height 27
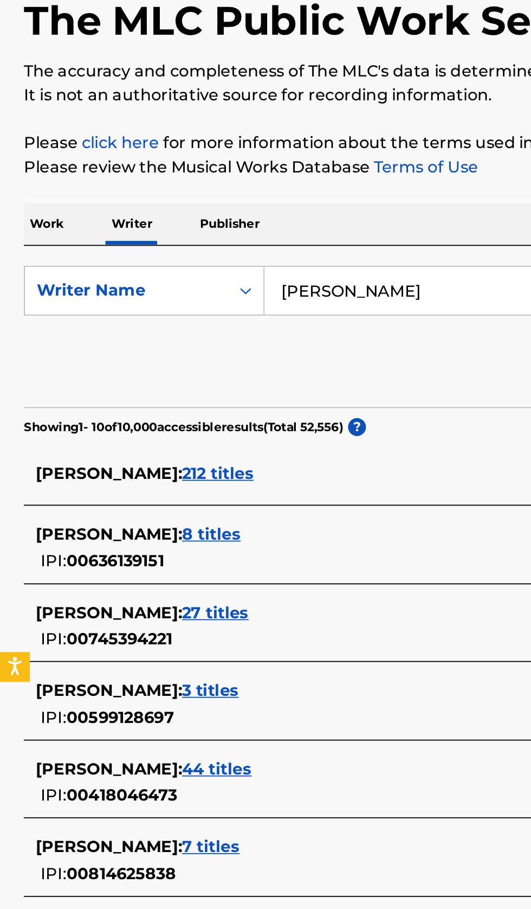
click at [197, 430] on div "JAMES DAVIS : 27 titles" at bounding box center [252, 425] width 464 height 13
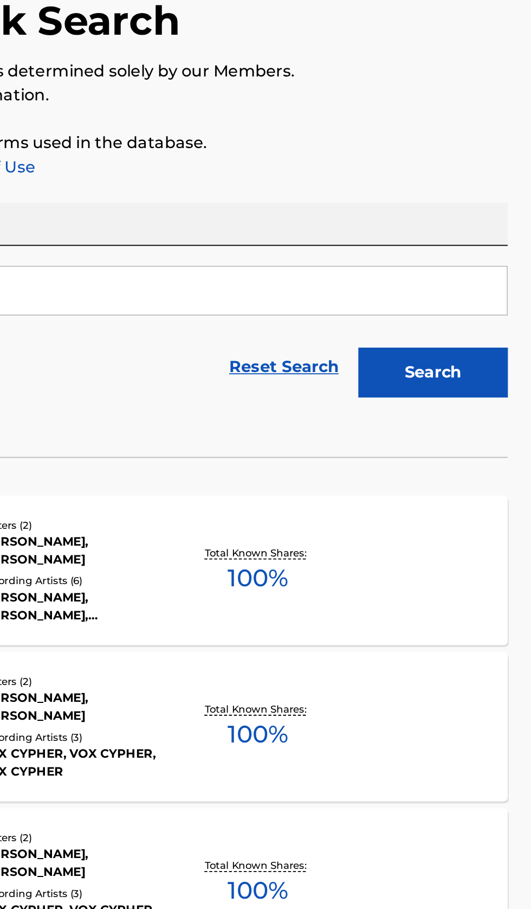
click at [465, 408] on div "NOT SURE MLC Song Code : NV9UN9 ISWC : Writers ( 2 ) BRIAN CLEMENCE, JAMES DAVI…" at bounding box center [265, 401] width 505 height 81
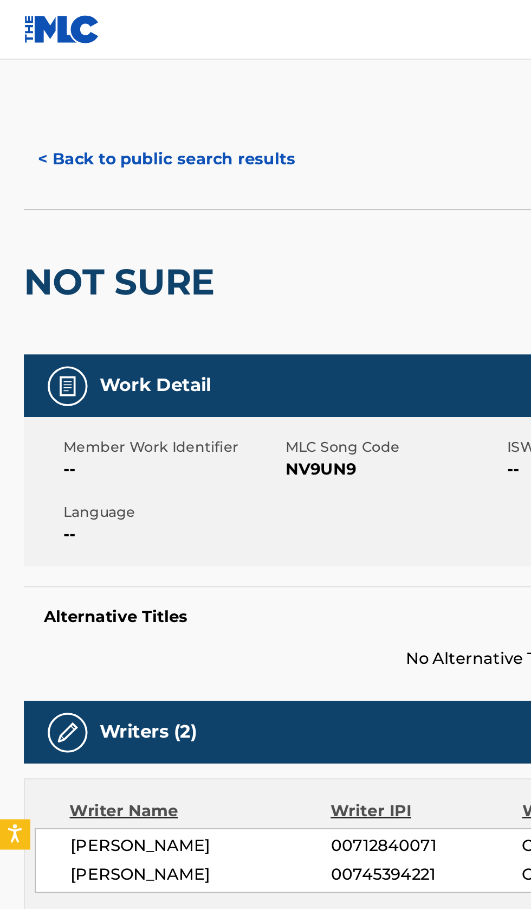
click at [119, 86] on button "< Back to public search results" at bounding box center [91, 86] width 156 height 27
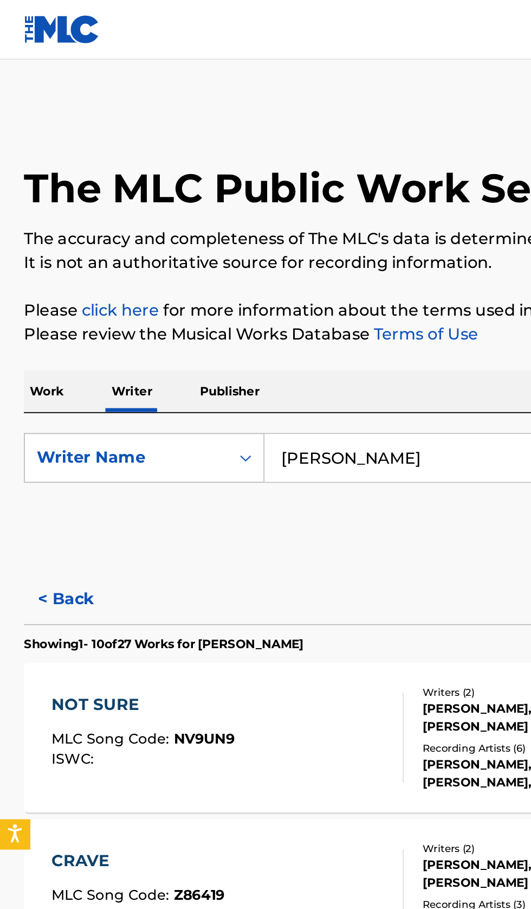
click at [46, 324] on button "< Back" at bounding box center [45, 326] width 65 height 27
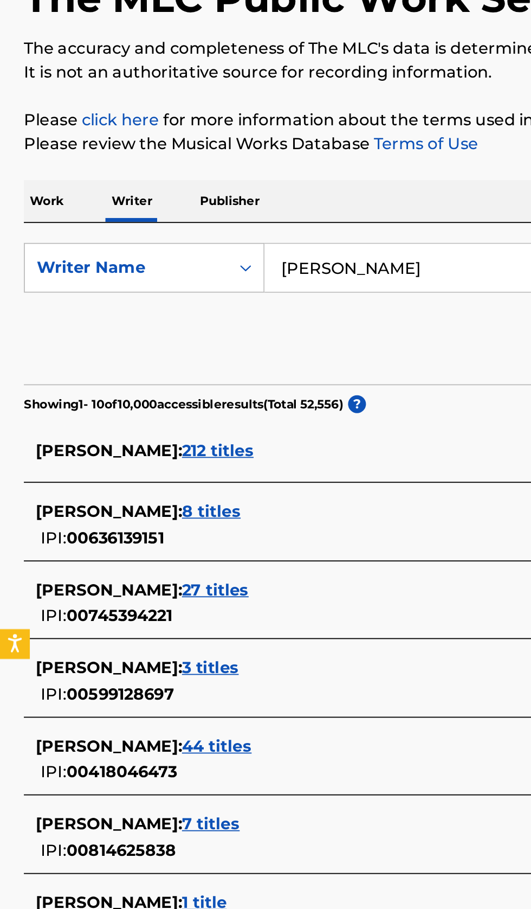
click at [181, 472] on div "JAMES DAVIS : 3 titles" at bounding box center [252, 467] width 464 height 13
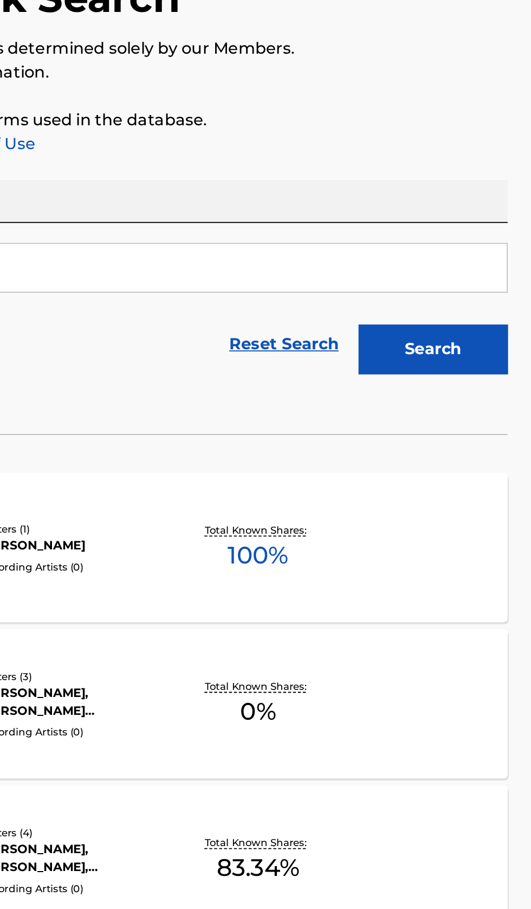
click at [469, 410] on div "HE'S REAL TO ME MLC Song Code : HH1CWA ISWC : Writers ( 1 ) JAMES DAVIS Recordi…" at bounding box center [265, 401] width 505 height 81
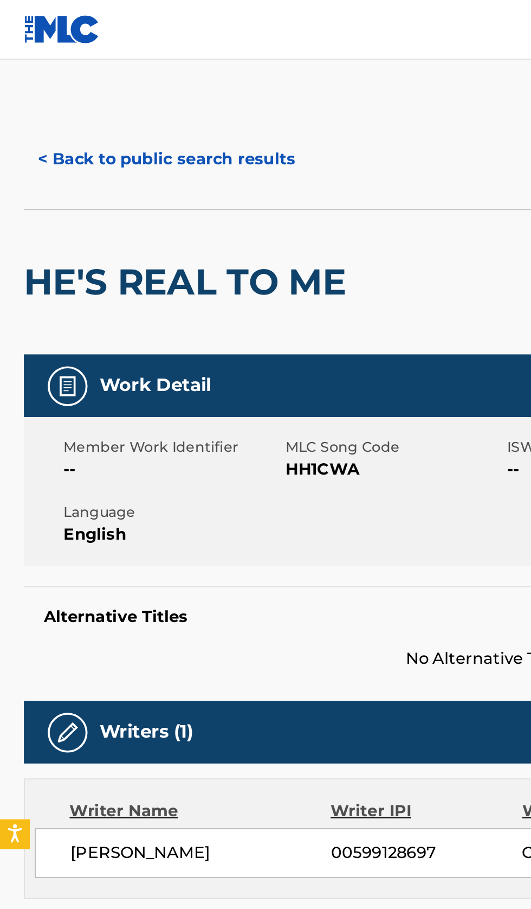
click at [127, 94] on button "< Back to public search results" at bounding box center [91, 86] width 156 height 27
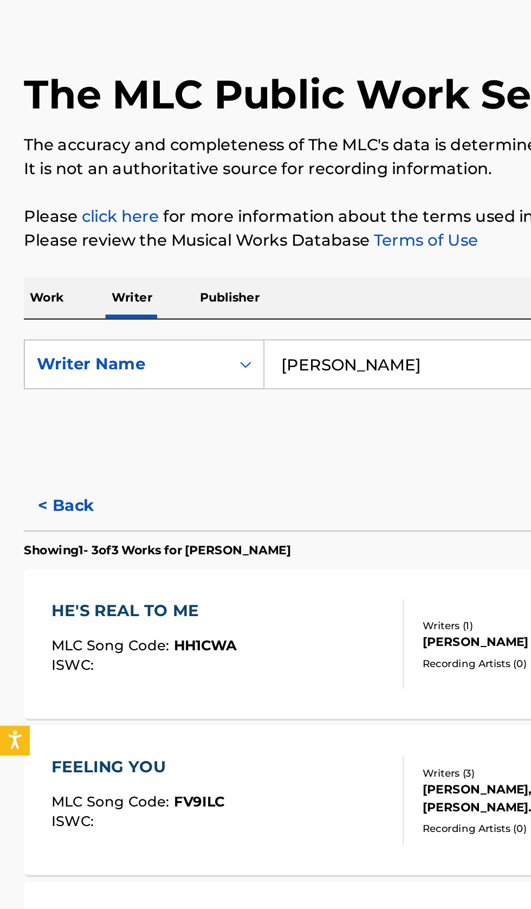
click at [48, 329] on button "< Back" at bounding box center [45, 326] width 65 height 27
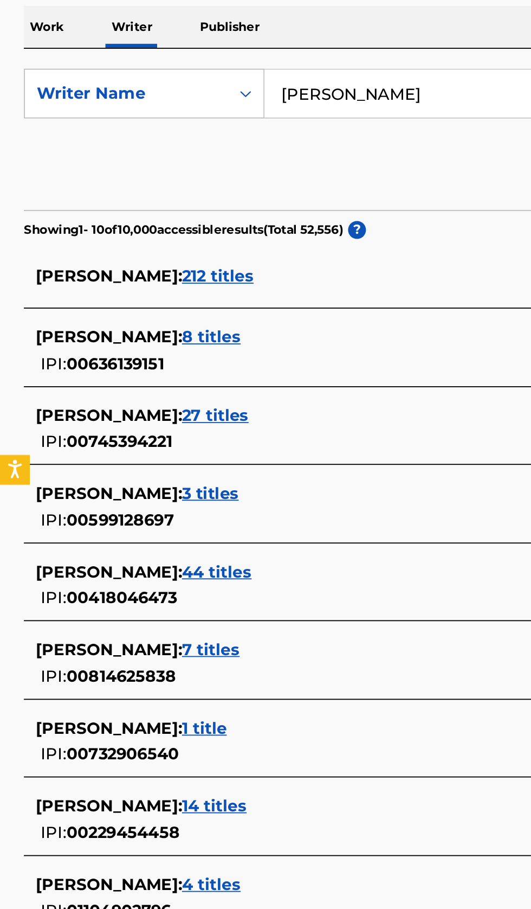
click at [179, 729] on div "JAMES DAVIS : 8 titles" at bounding box center [252, 722] width 464 height 13
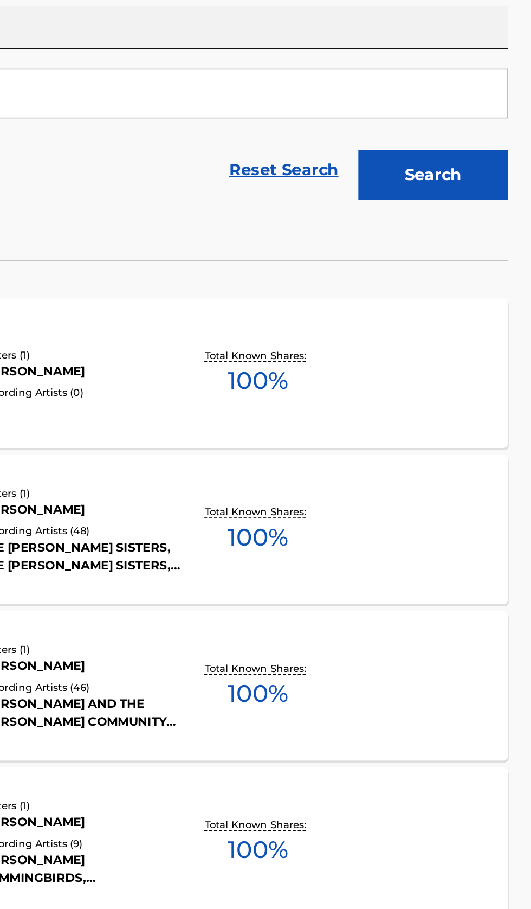
click at [459, 424] on div "LORD HAS BROUGHT US A MIGHTY LONG WAYS MLC Song Code : LG4SLB ISWC : Writers ( …" at bounding box center [265, 401] width 505 height 81
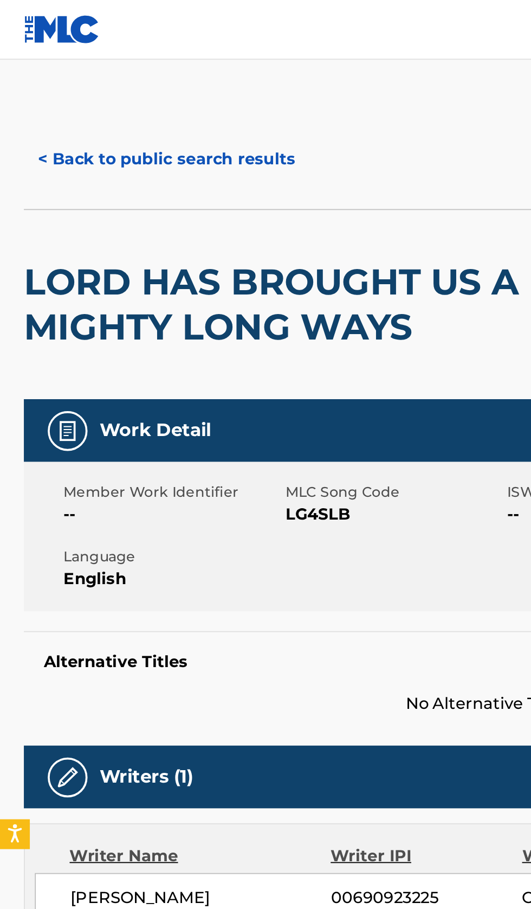
click at [108, 86] on button "< Back to public search results" at bounding box center [91, 86] width 156 height 27
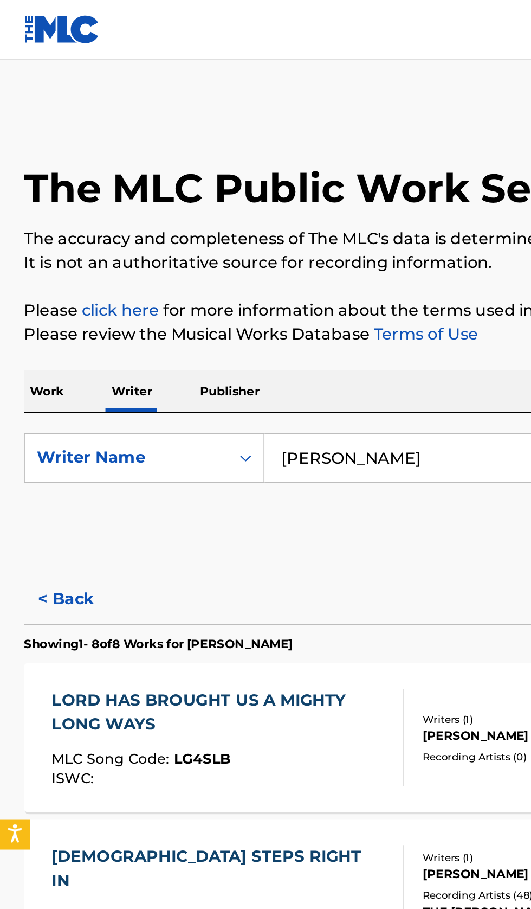
click at [42, 325] on button "< Back" at bounding box center [45, 326] width 65 height 27
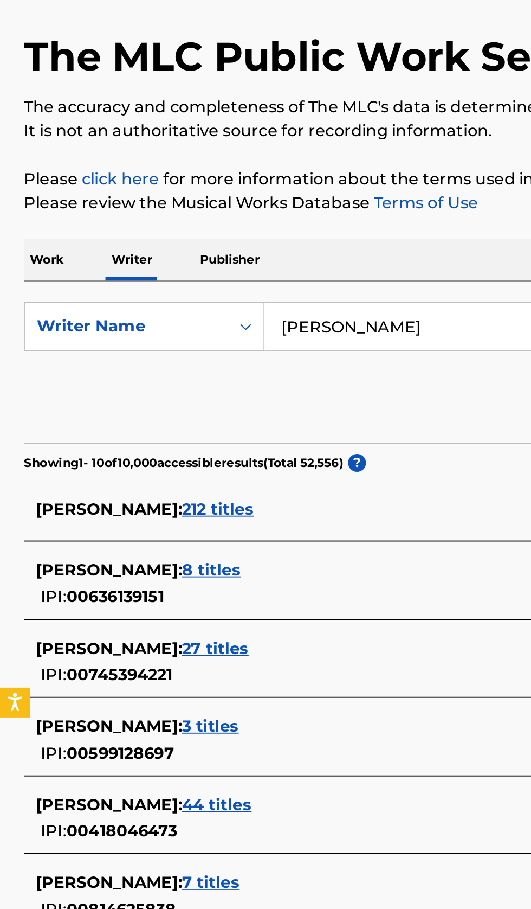
click at [164, 520] on div "JAMES DAVIS : 44 titles IPI: 00418046473" at bounding box center [252, 518] width 464 height 28
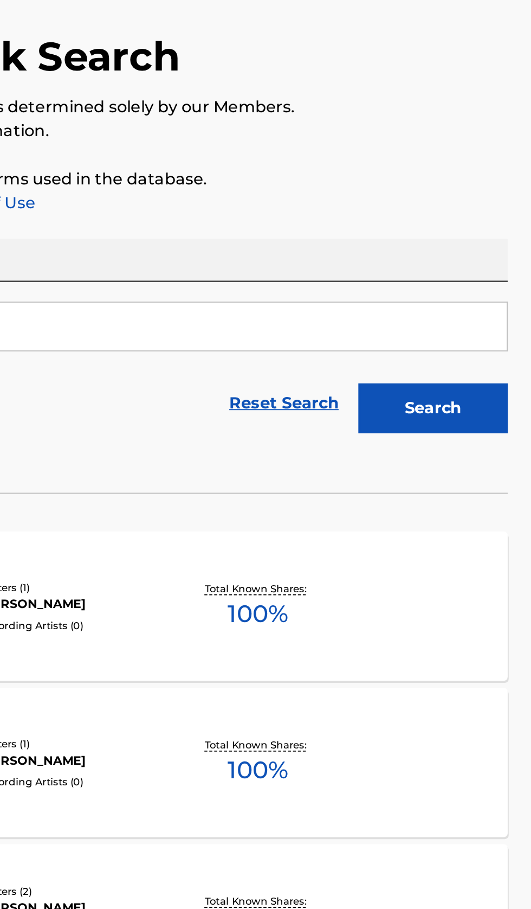
click at [457, 418] on div "CHICKEN SHADE MLC Song Code : CC0IZJ ISWC : T9037058632 Writers ( 1 ) JAMES DAV…" at bounding box center [265, 401] width 505 height 81
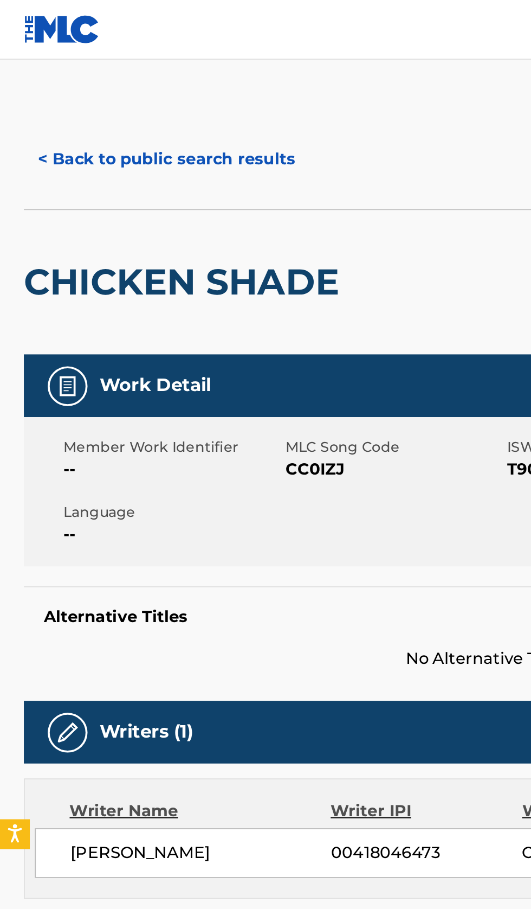
click at [112, 76] on button "< Back to public search results" at bounding box center [91, 86] width 156 height 27
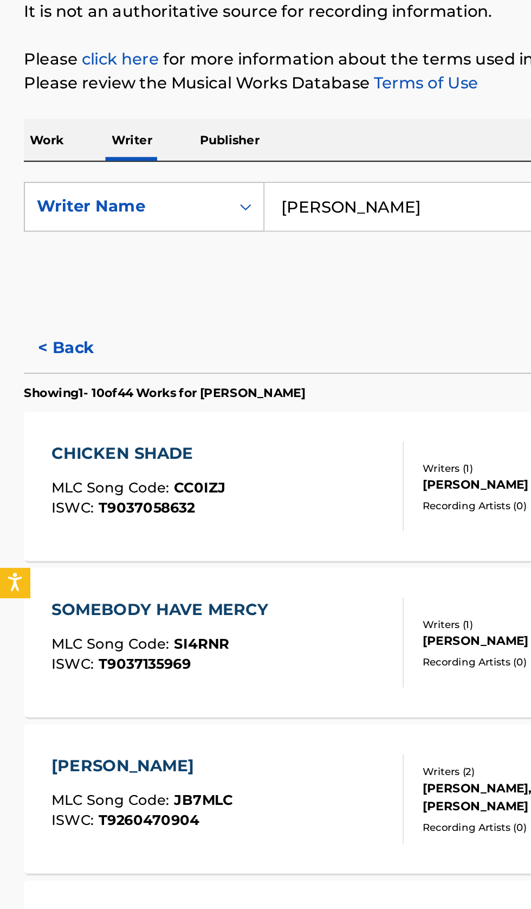
click at [37, 324] on button "< Back" at bounding box center [45, 326] width 65 height 27
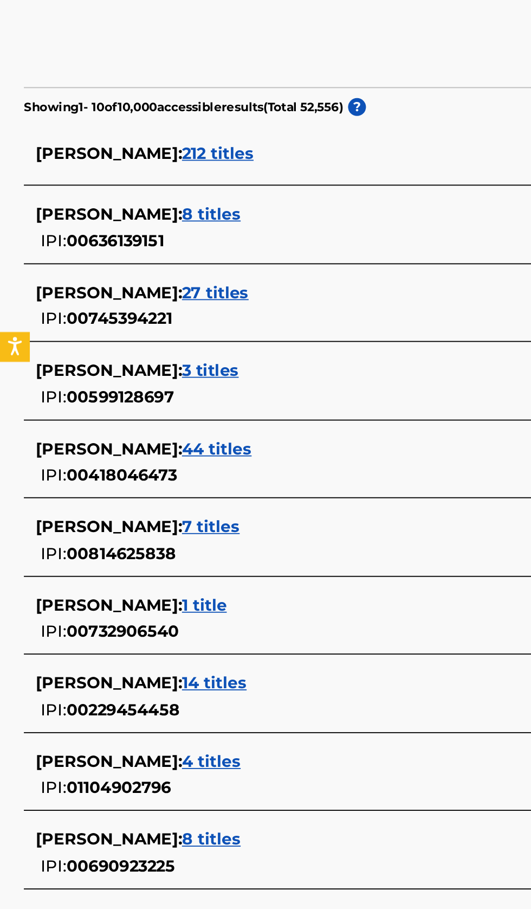
click at [179, 680] on div "JAMES DAVIS : 4 titles" at bounding box center [252, 680] width 464 height 13
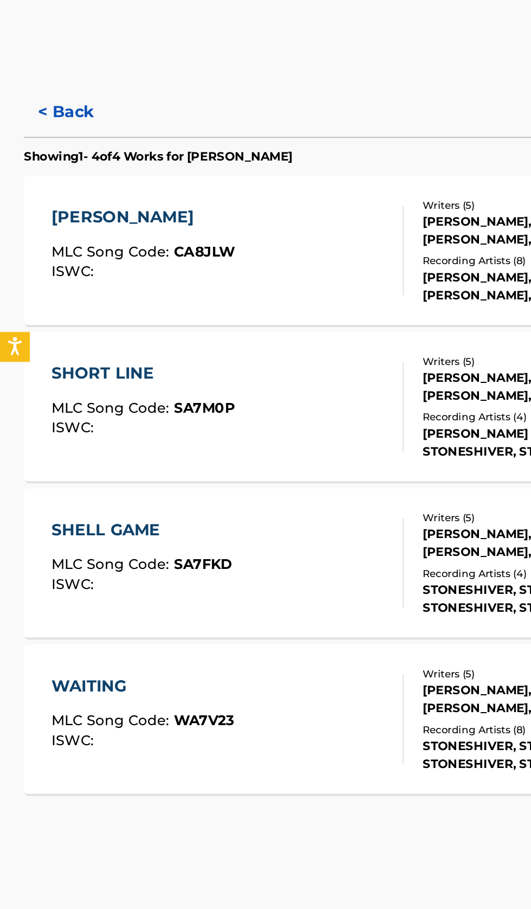
click at [57, 324] on button "< Back" at bounding box center [45, 326] width 65 height 27
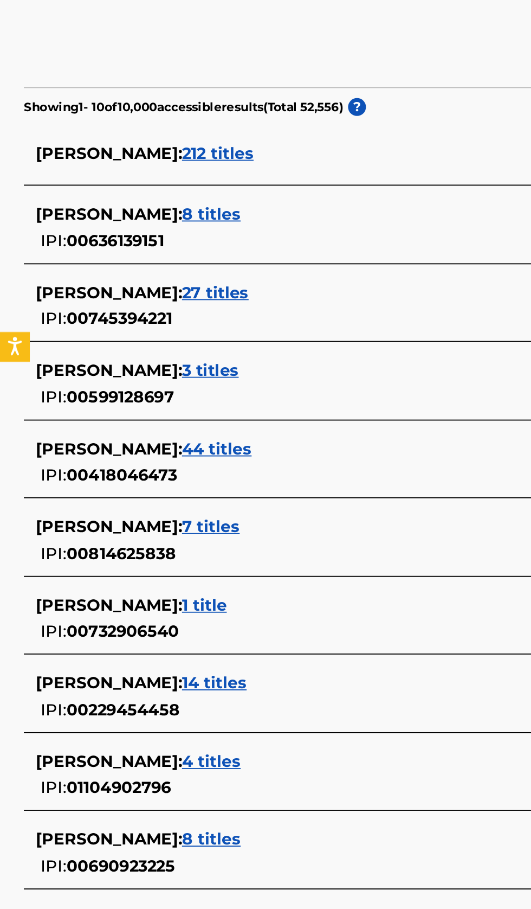
click at [184, 639] on div "JAMES DAVIS : 14 titles" at bounding box center [252, 637] width 464 height 13
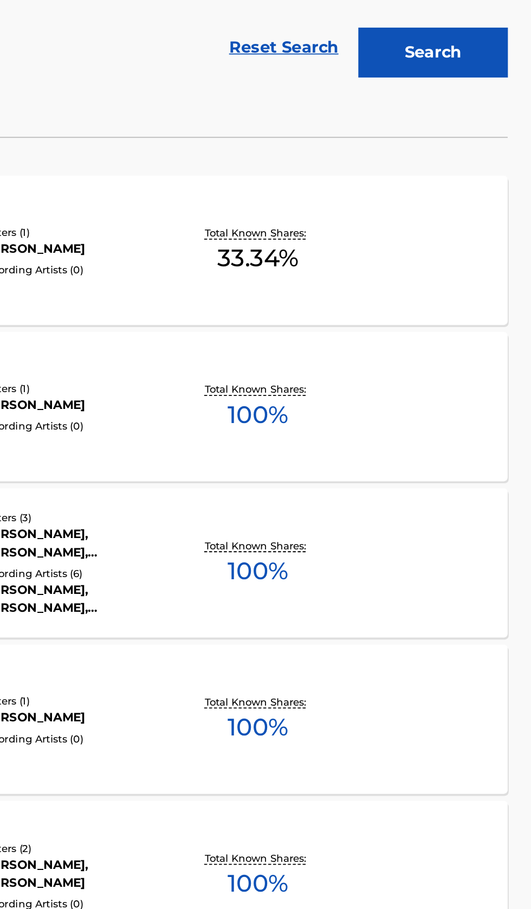
click at [454, 507] on div "COVERED MLC Song Code : CB7ARH ISWC : T3038083551 Writers ( 1 ) JAMES DAVIS Rec…" at bounding box center [265, 486] width 505 height 81
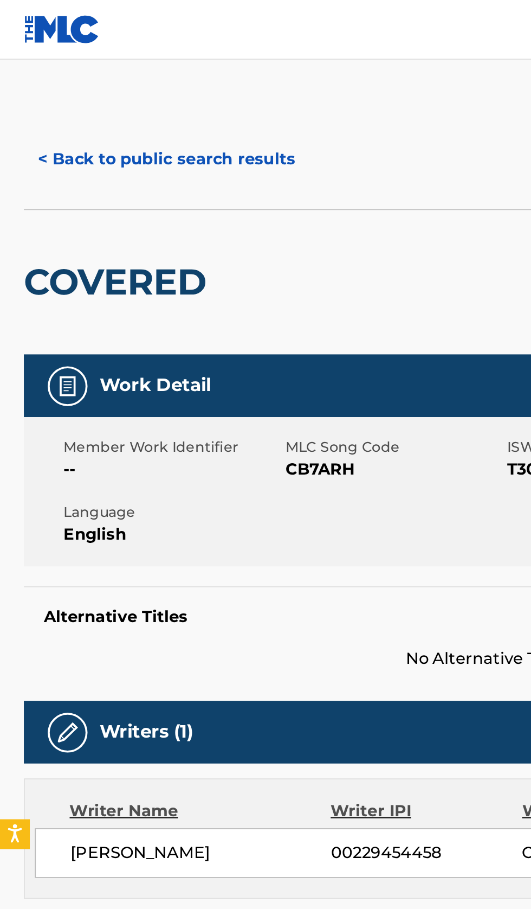
click at [98, 91] on button "< Back to public search results" at bounding box center [91, 86] width 156 height 27
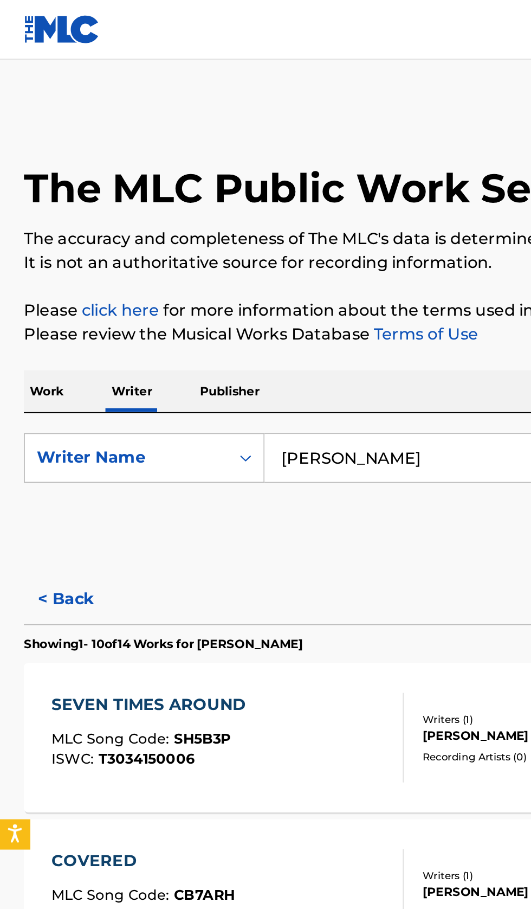
click at [27, 327] on button "< Back" at bounding box center [45, 326] width 65 height 27
